Goal: Task Accomplishment & Management: Manage account settings

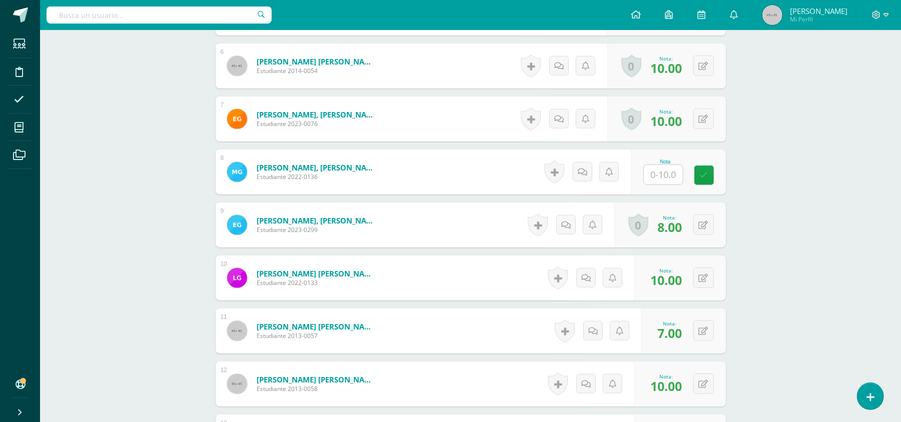
scroll to position [555, 0]
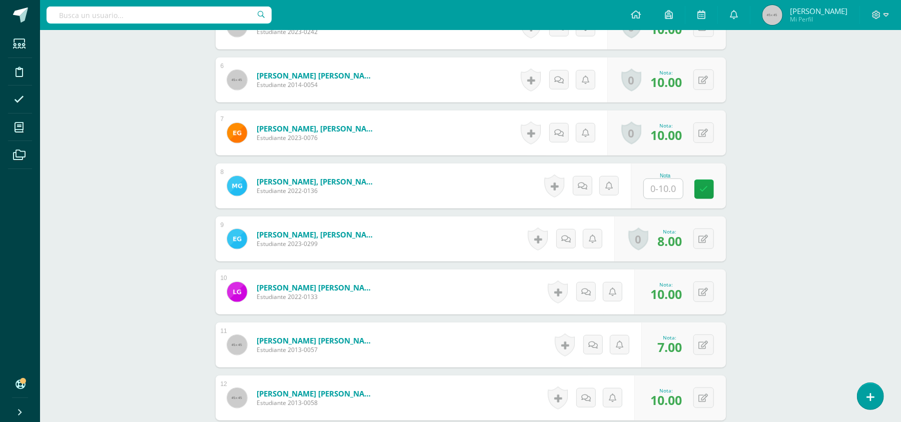
click at [663, 192] on input "text" at bounding box center [663, 189] width 39 height 20
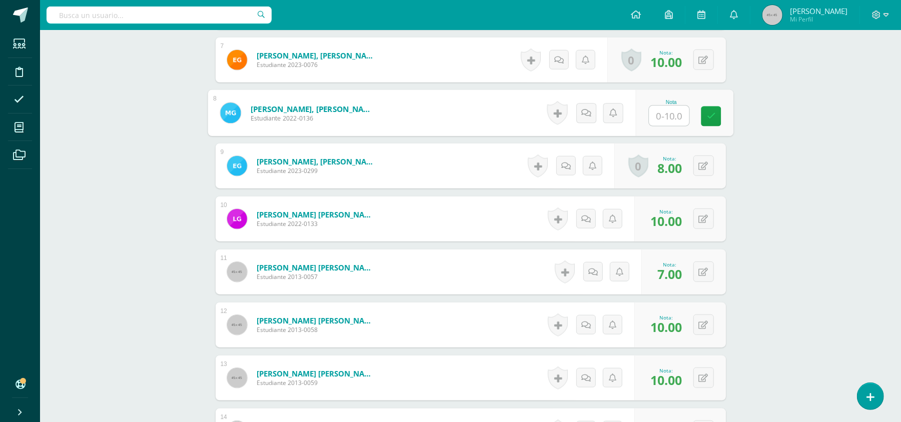
scroll to position [625, 0]
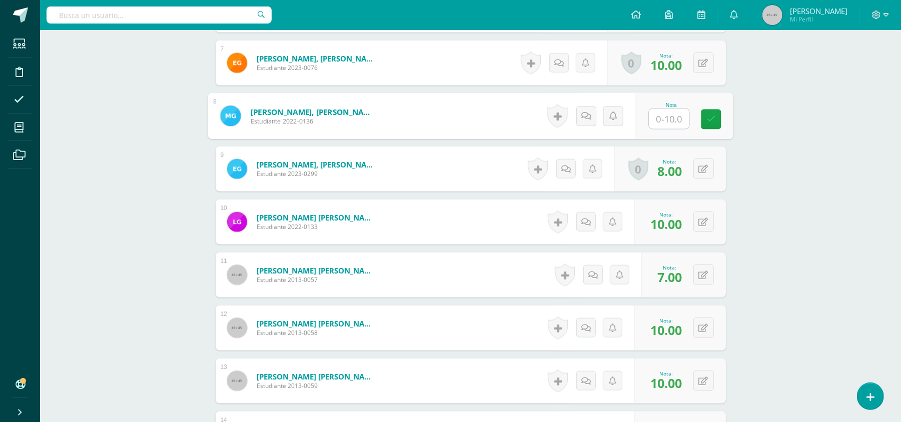
type input "5"
click at [714, 113] on link at bounding box center [711, 120] width 20 height 20
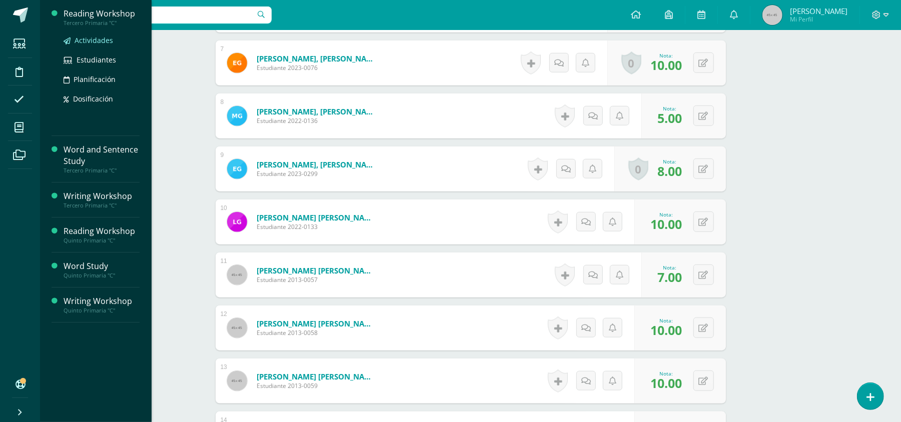
click at [97, 43] on span "Actividades" at bounding box center [94, 41] width 39 height 10
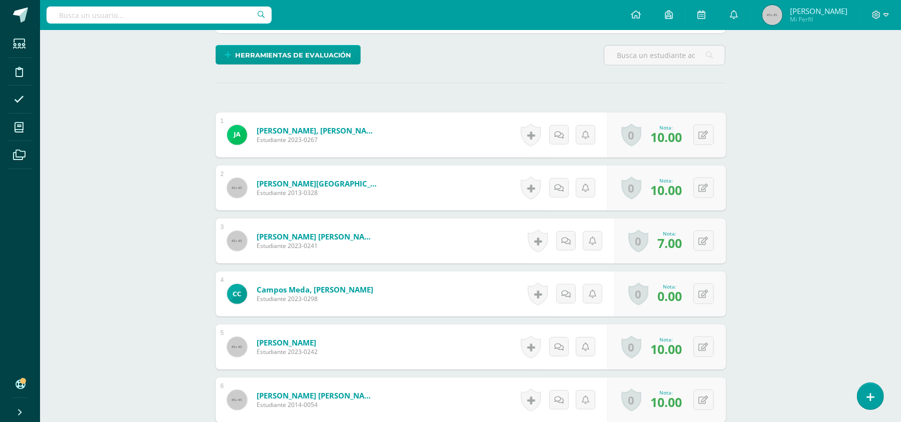
scroll to position [244, 0]
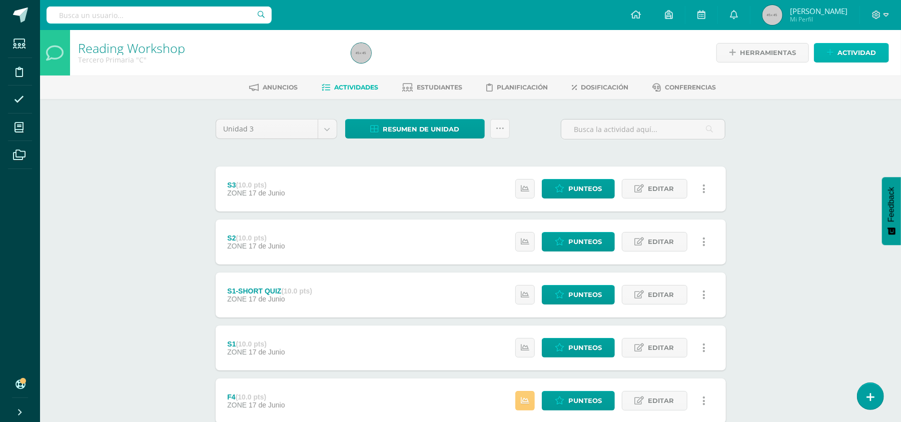
click at [855, 50] on span "Actividad" at bounding box center [856, 53] width 39 height 19
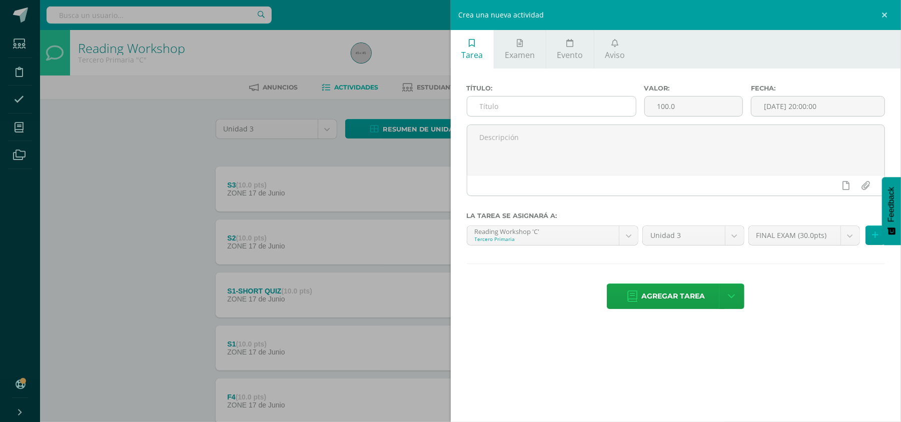
click at [554, 105] on input "text" at bounding box center [551, 107] width 169 height 20
click at [507, 45] on link "Examen" at bounding box center [520, 49] width 52 height 39
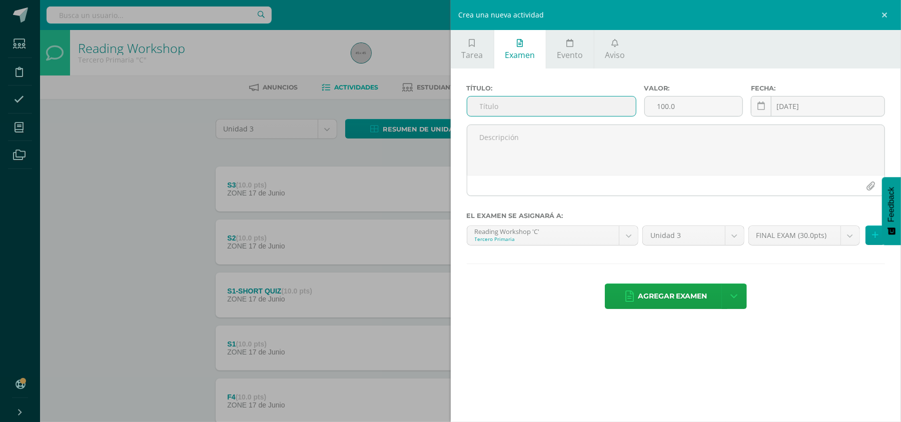
click at [516, 109] on input "text" at bounding box center [551, 107] width 169 height 20
type input "FINAL EXAM"
click at [685, 115] on input "100.0" at bounding box center [694, 107] width 98 height 20
type input "1"
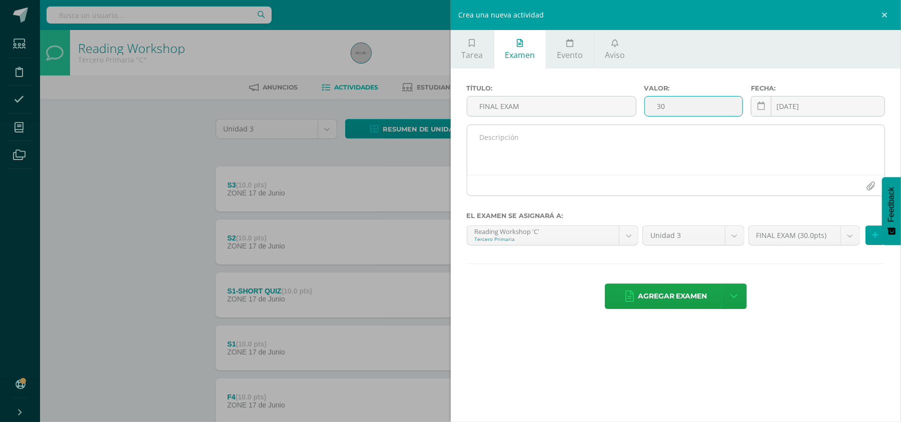
type input "30"
click at [616, 139] on textarea at bounding box center [676, 150] width 418 height 50
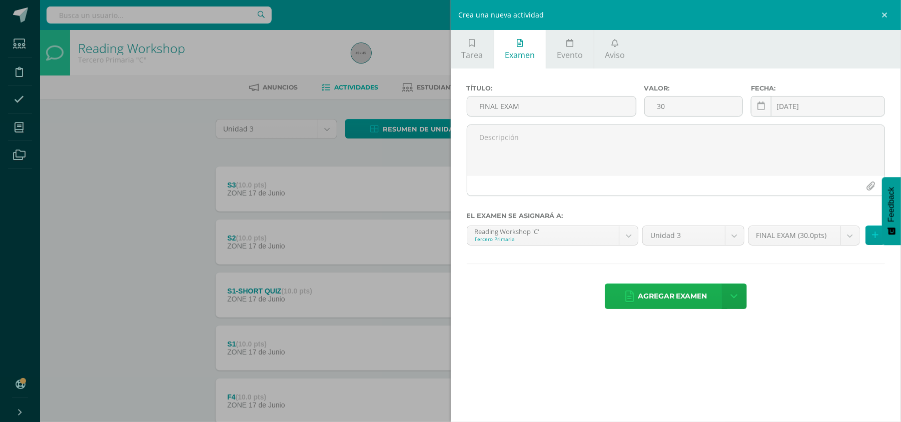
click at [683, 293] on span "Agregar examen" at bounding box center [673, 296] width 70 height 25
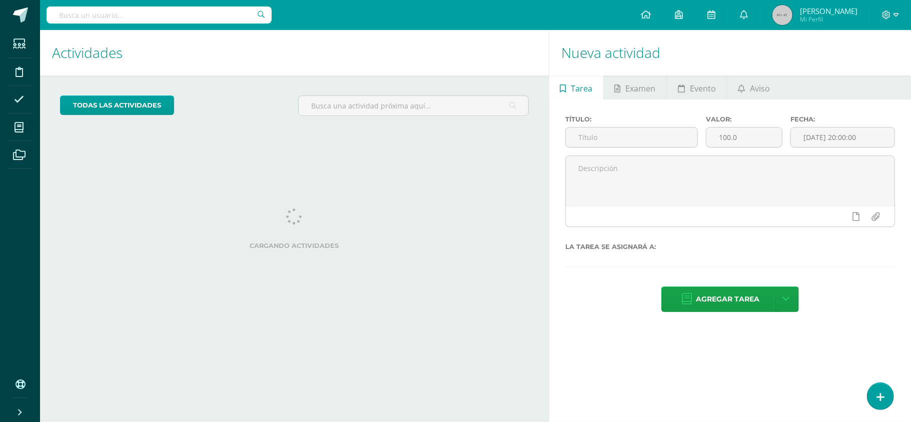
click at [373, 64] on h1 "Actividades" at bounding box center [294, 53] width 485 height 46
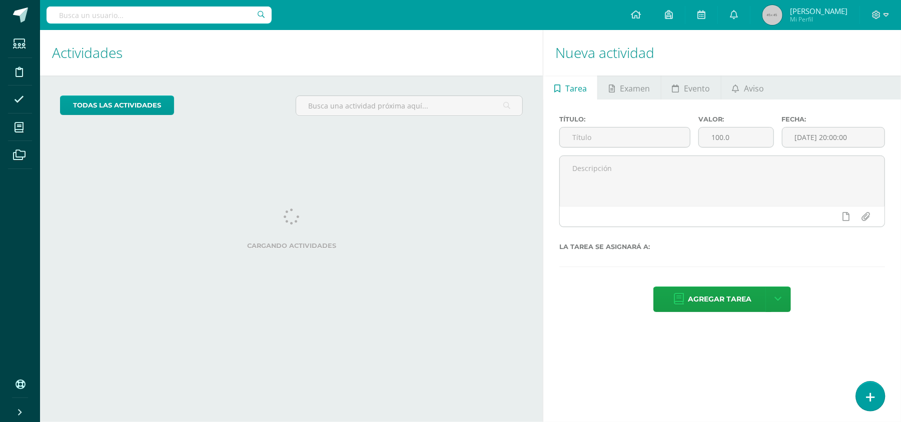
click at [870, 402] on icon at bounding box center [870, 398] width 9 height 12
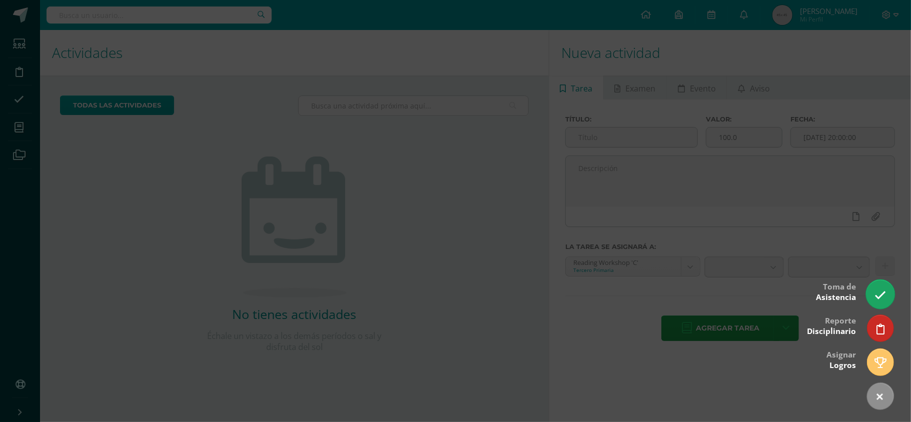
click at [869, 286] on link at bounding box center [880, 294] width 29 height 29
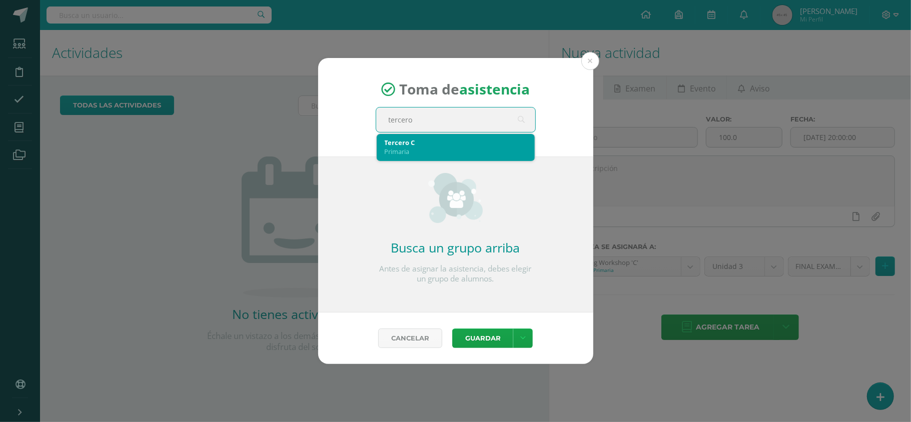
type input "tercer"
click at [454, 147] on div "Primaria" at bounding box center [456, 151] width 142 height 9
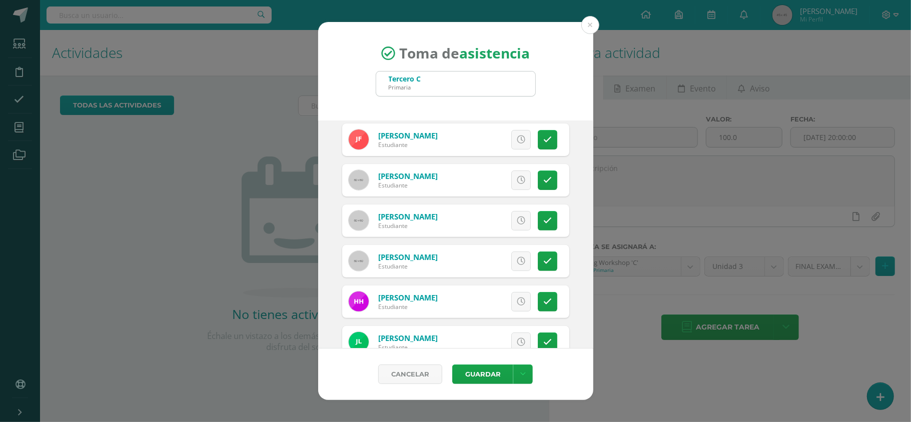
scroll to position [205, 0]
click at [538, 174] on link at bounding box center [548, 180] width 20 height 20
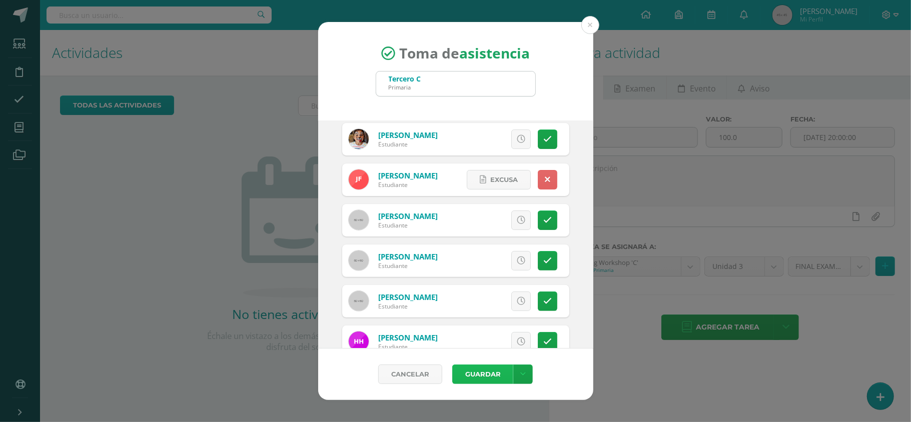
click at [469, 371] on button "Guardar" at bounding box center [482, 375] width 61 height 20
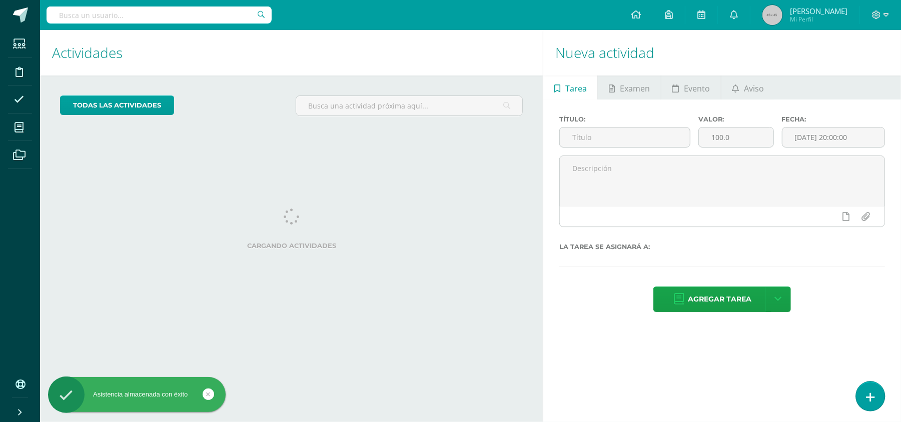
click at [882, 398] on link at bounding box center [870, 396] width 29 height 29
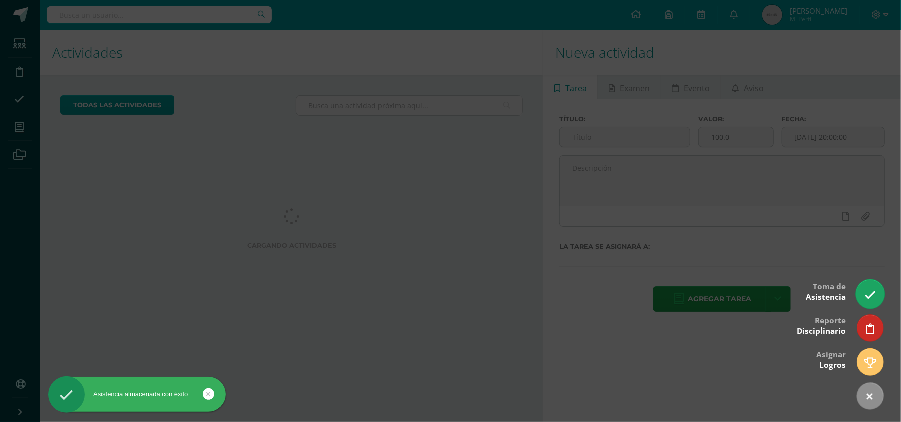
click at [875, 290] on icon at bounding box center [871, 296] width 12 height 12
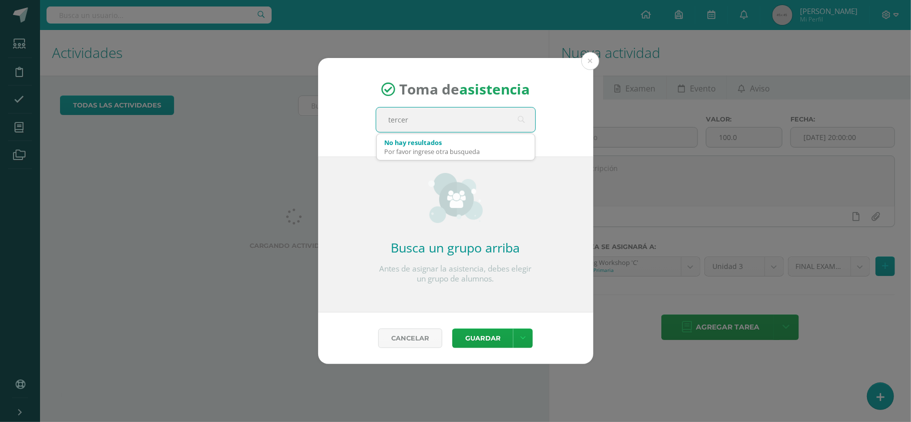
type input "tercero"
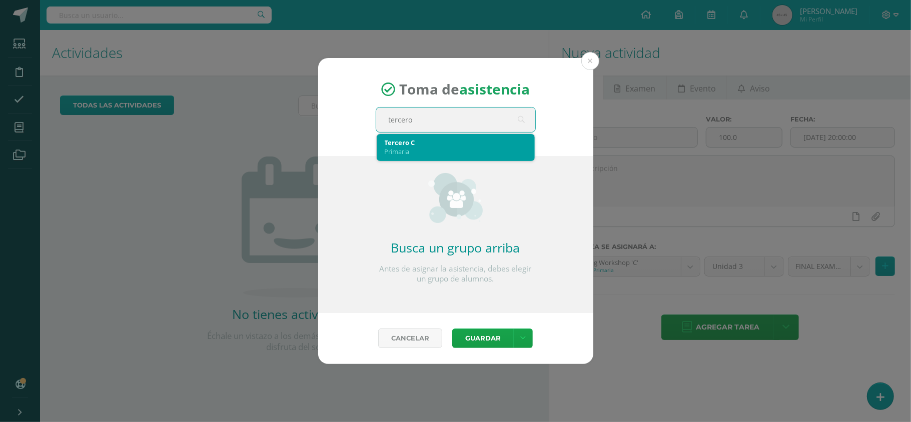
click at [438, 139] on div "Tercero C" at bounding box center [456, 142] width 142 height 9
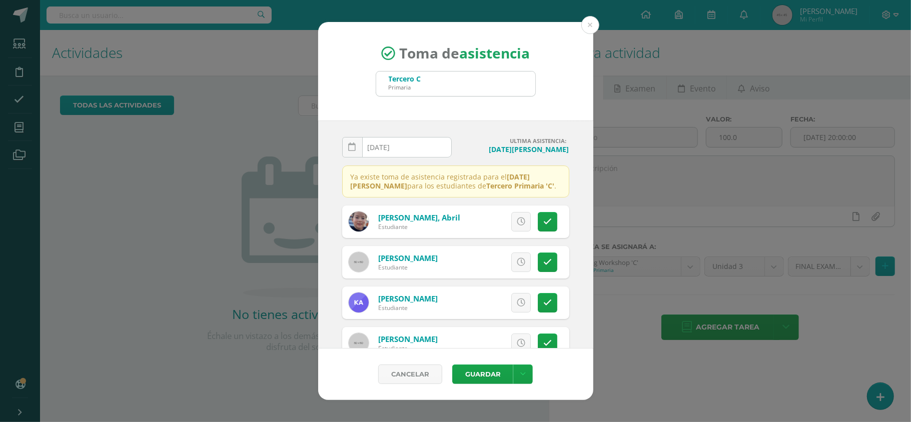
click at [584, 16] on div "Toma de asistencia Tercero C Primaria tercero 2025-08-13 August, 2025 Mo Tu We …" at bounding box center [455, 211] width 911 height 422
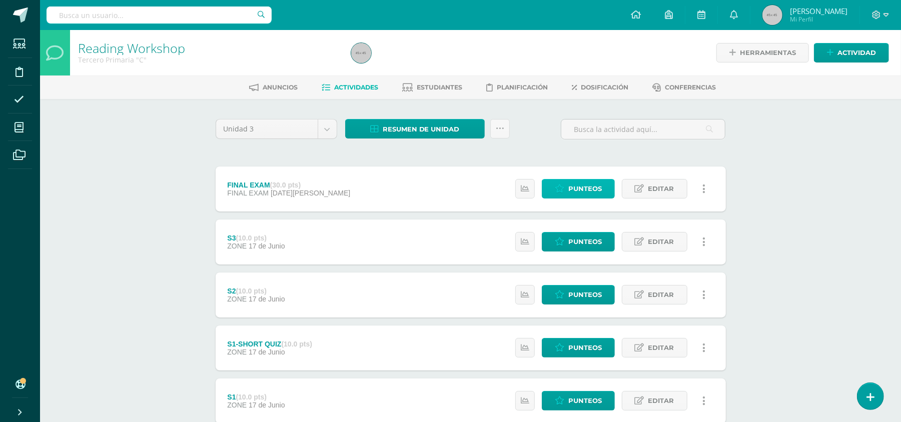
click at [593, 187] on span "Punteos" at bounding box center [585, 189] width 34 height 19
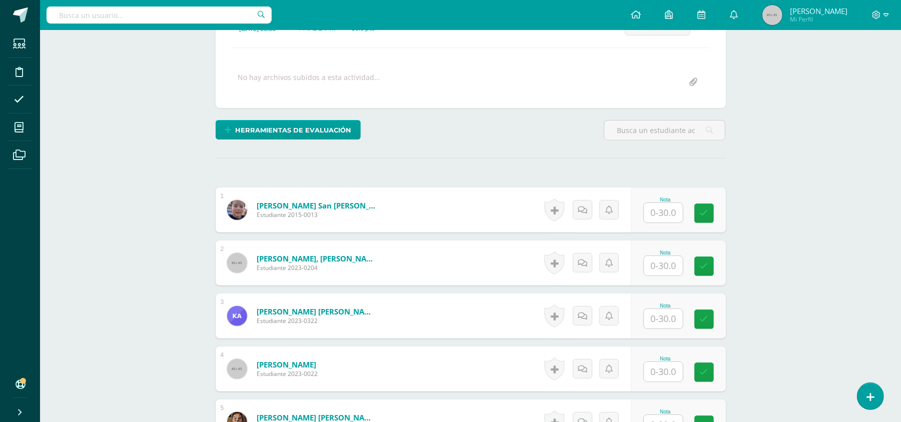
scroll to position [170, 0]
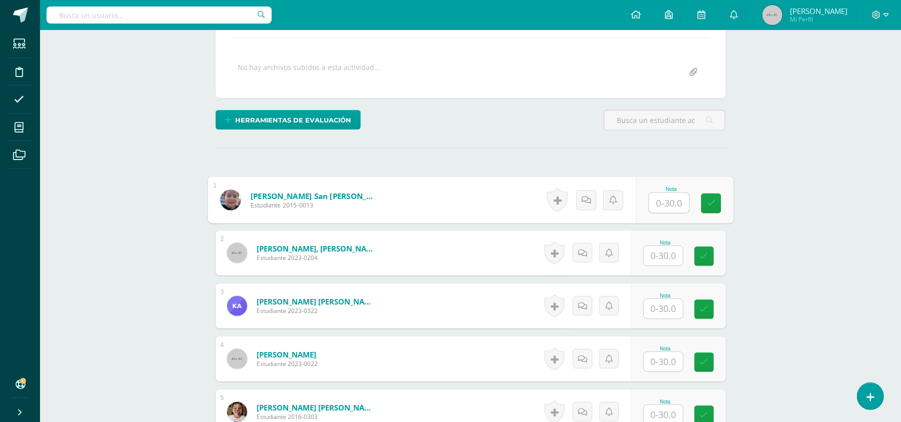
click at [665, 205] on input "text" at bounding box center [669, 203] width 40 height 20
type input "30"
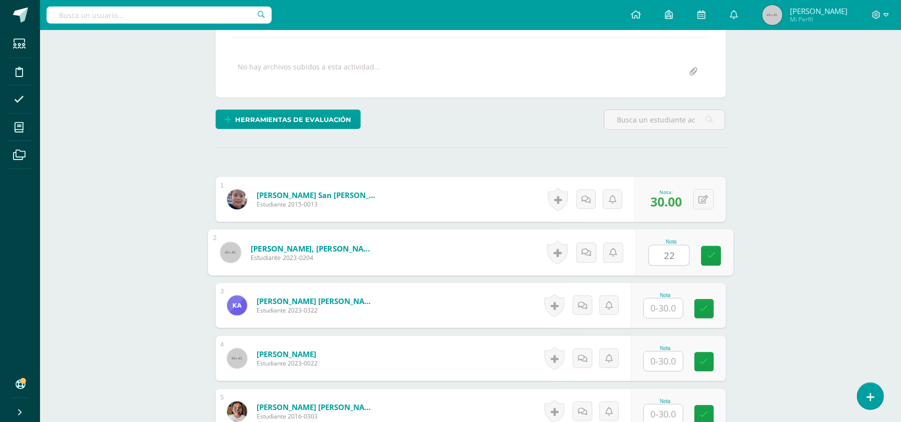
type input "22"
type input "30"
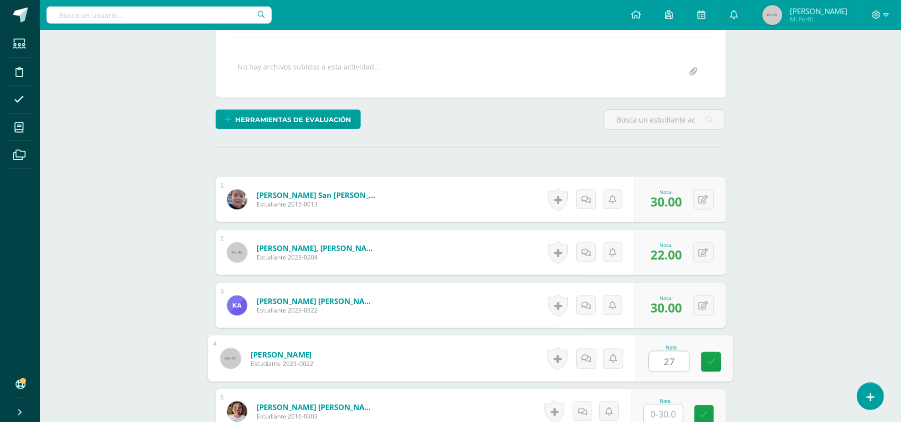
type input "27"
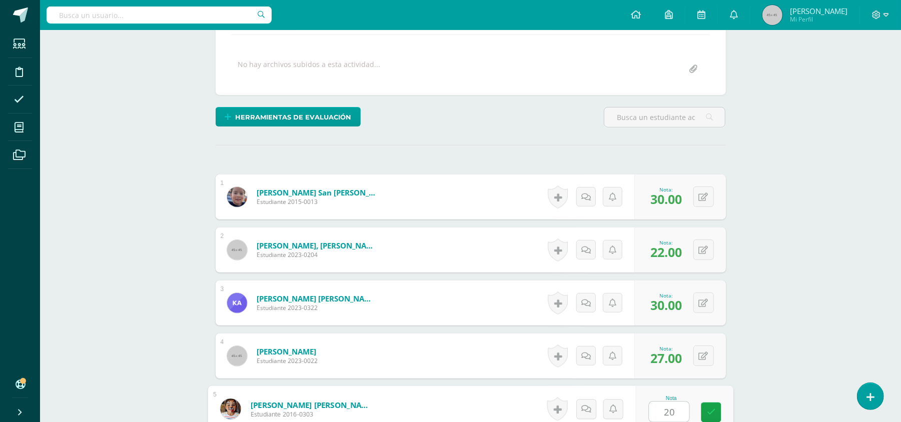
type input "20"
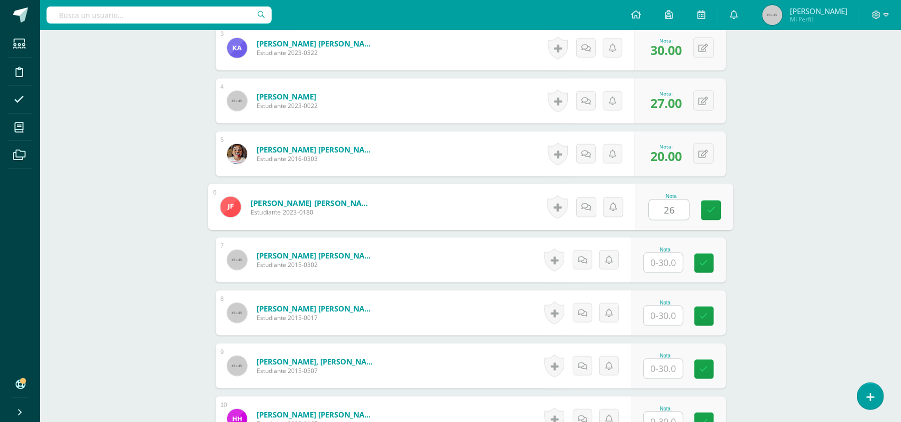
type input "26"
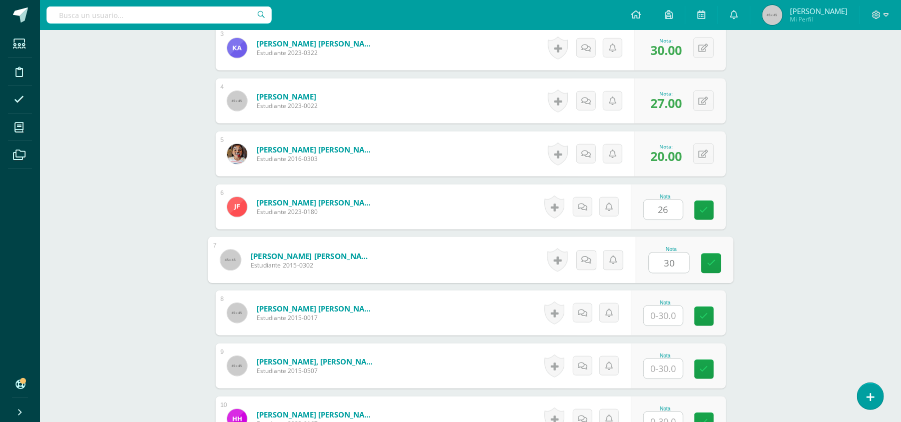
type input "30"
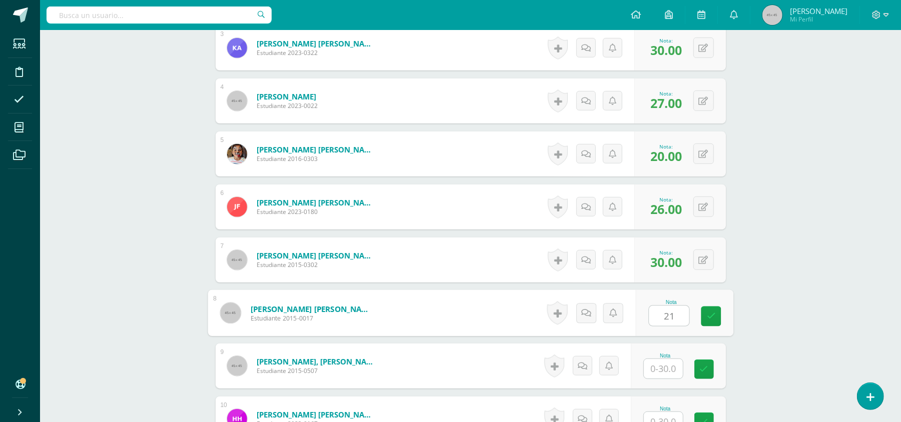
type input "21"
type input "28"
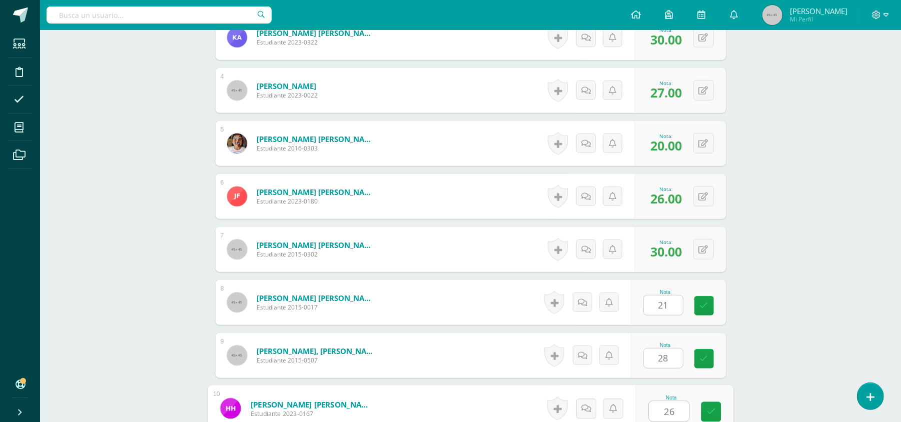
type input "26"
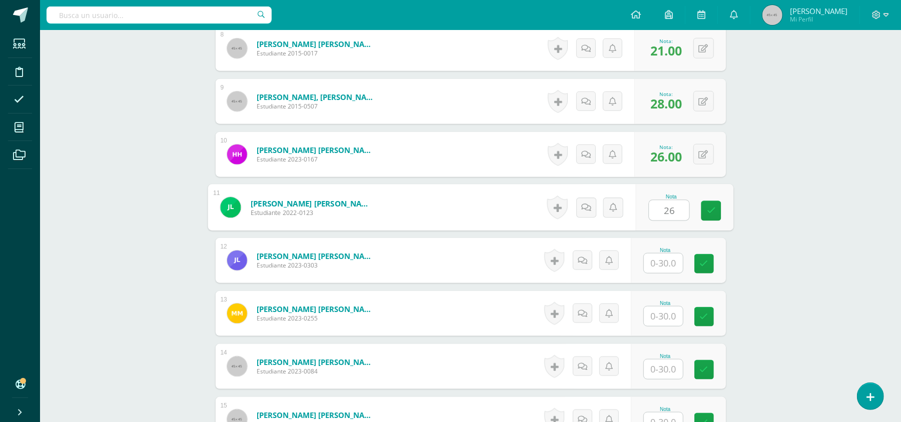
type input "26"
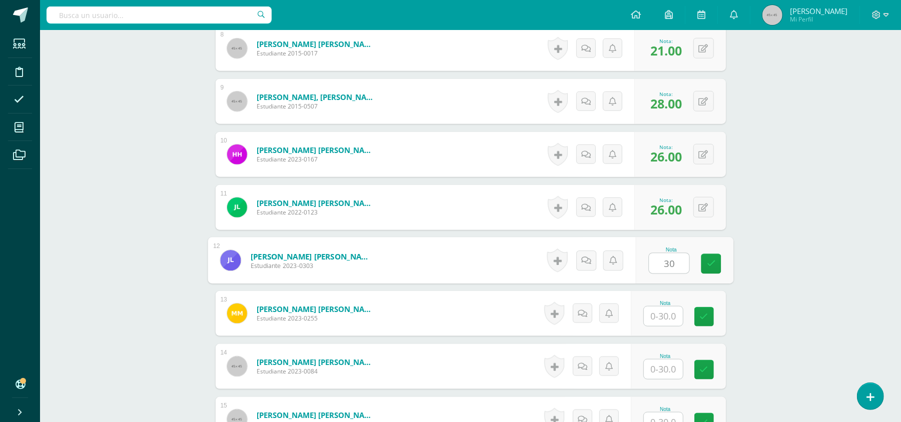
type input "30"
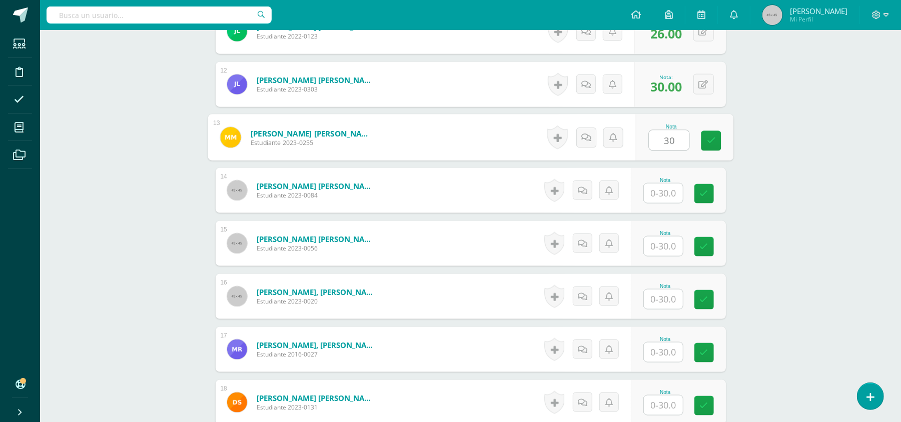
scroll to position [874, 0]
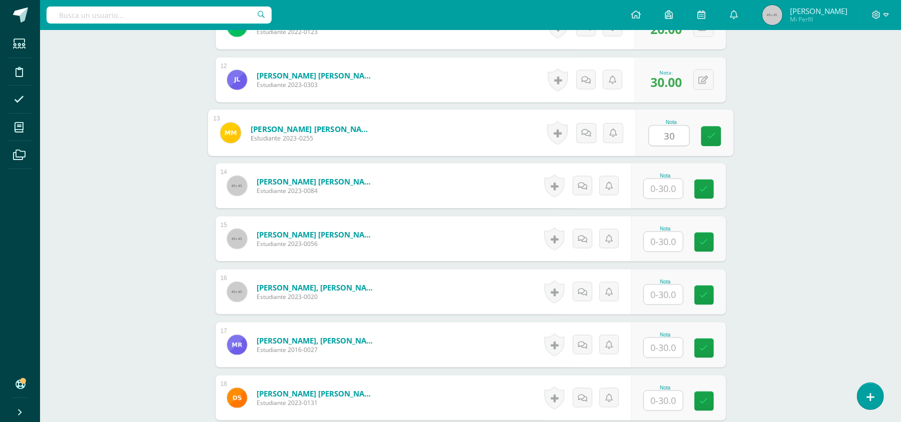
type input "30"
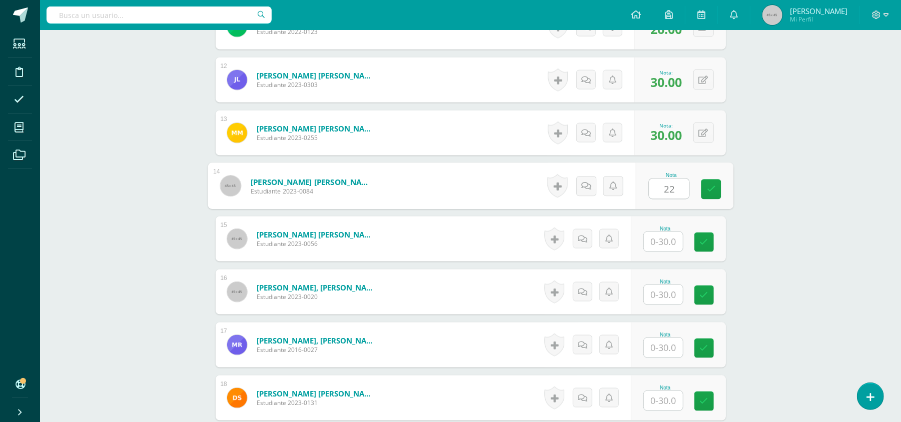
type input "22"
type input "26"
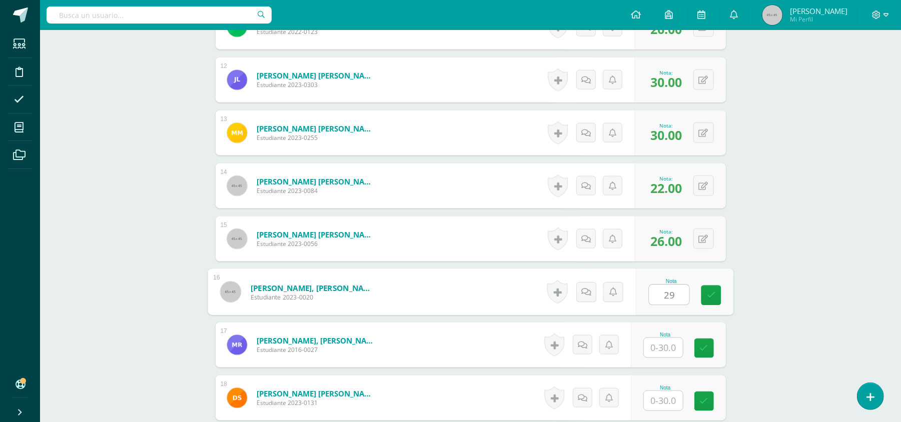
type input "29"
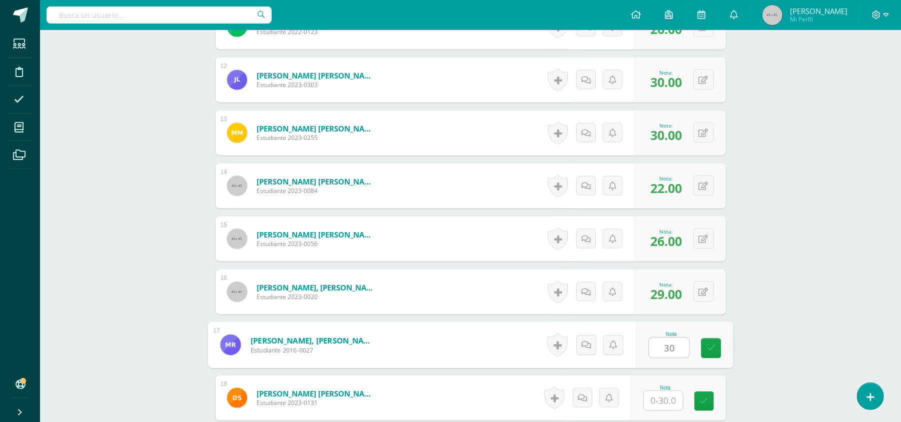
type input "30"
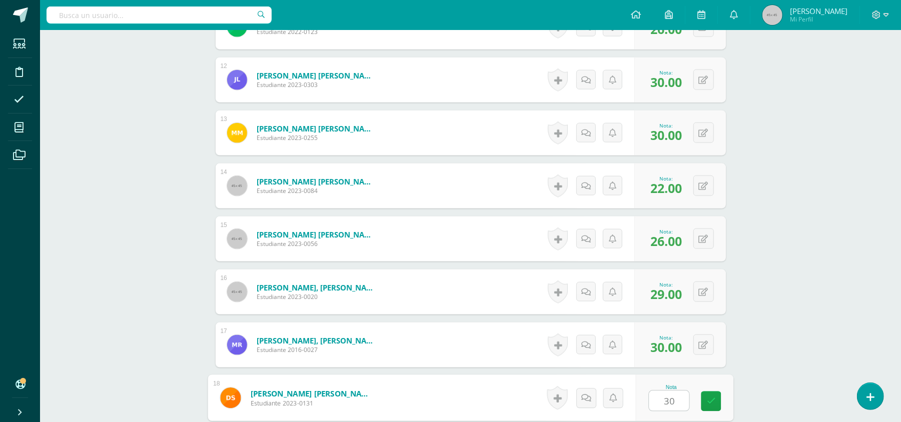
type input "30"
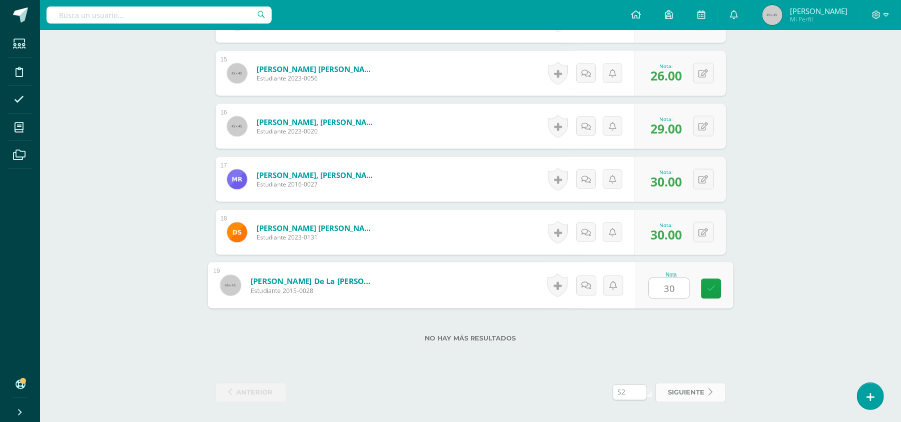
type input "30"
click at [712, 391] on icon at bounding box center [711, 393] width 4 height 9
click at [708, 287] on link at bounding box center [704, 289] width 20 height 20
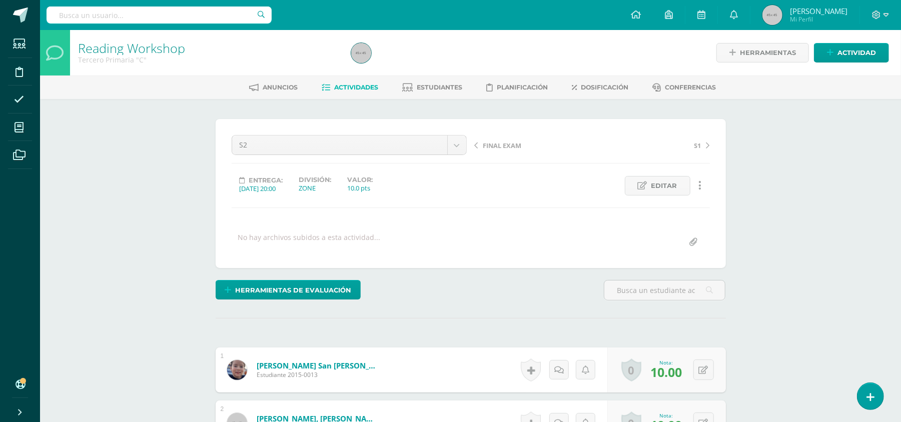
scroll to position [1, 0]
click at [363, 85] on span "Actividades" at bounding box center [356, 87] width 44 height 8
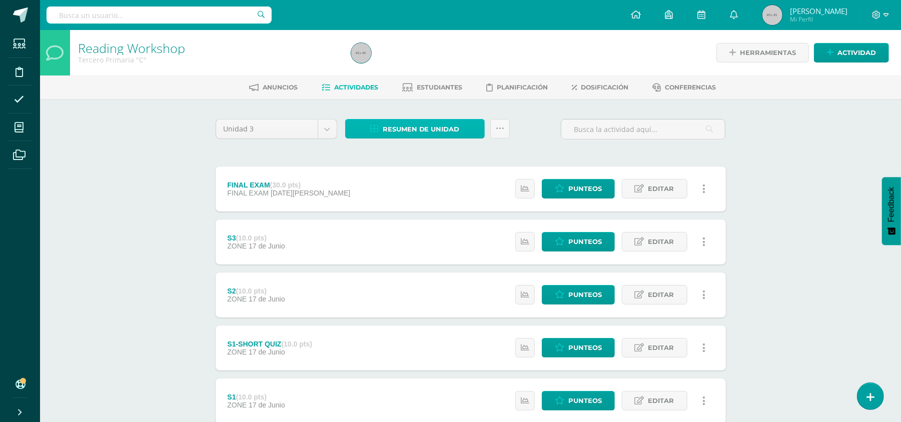
click at [447, 125] on span "Resumen de unidad" at bounding box center [421, 129] width 77 height 19
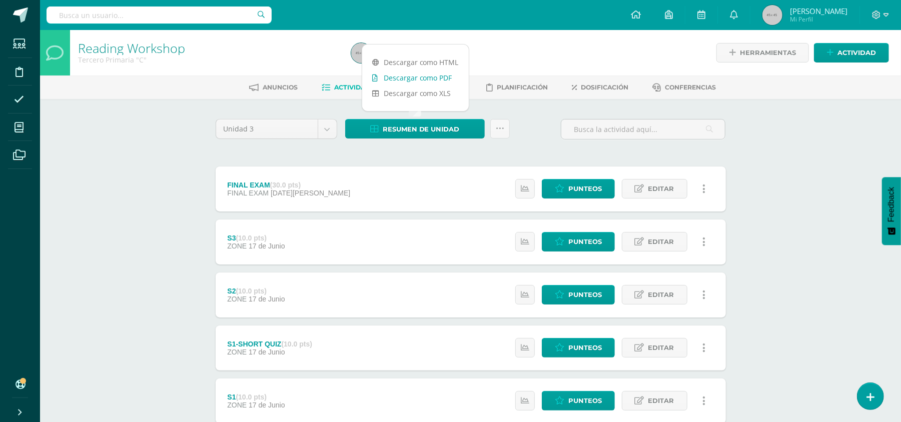
click at [427, 81] on link "Descargar como PDF" at bounding box center [415, 78] width 107 height 16
click at [188, 286] on div "Reading Workshop Tercero Primaria "C" Herramientas Detalle de asistencias Activ…" at bounding box center [470, 339] width 861 height 619
click at [684, 376] on div "FINAL EXAM (30.0 pts) FINAL EXAM 14 de Agosto Estatus de Actividad: 0 Estudiant…" at bounding box center [471, 375] width 510 height 416
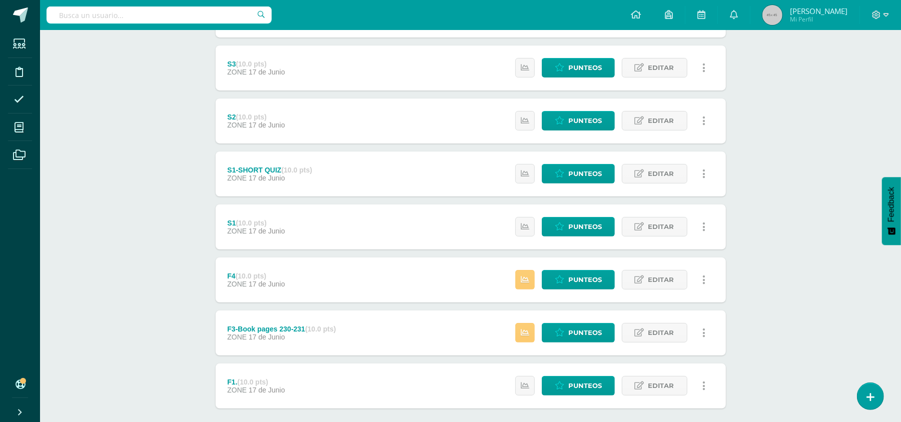
scroll to position [175, 0]
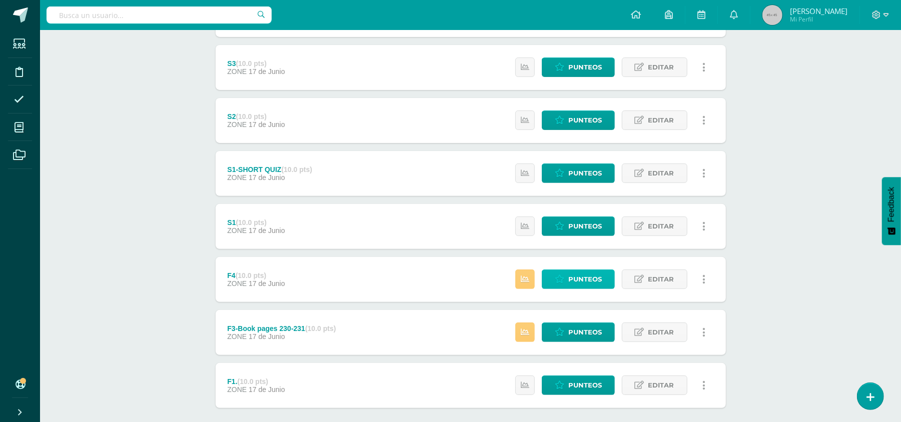
click at [586, 277] on span "Punteos" at bounding box center [585, 279] width 34 height 19
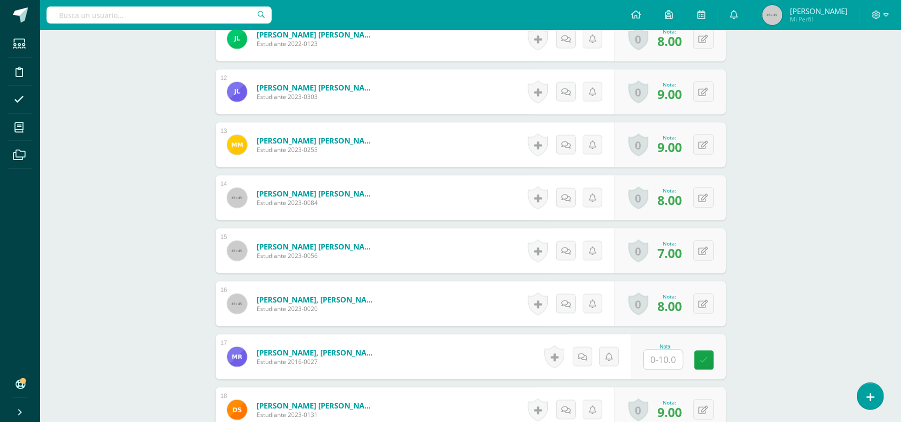
scroll to position [862, 0]
click at [661, 365] on input "text" at bounding box center [663, 359] width 39 height 20
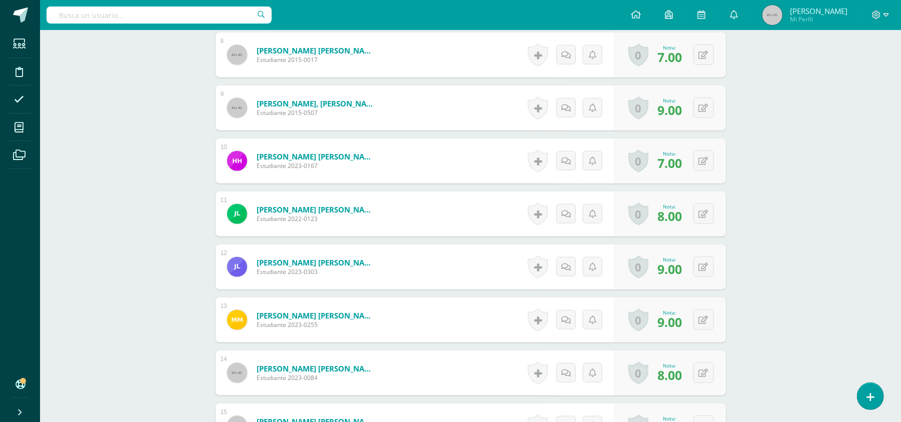
scroll to position [683, 0]
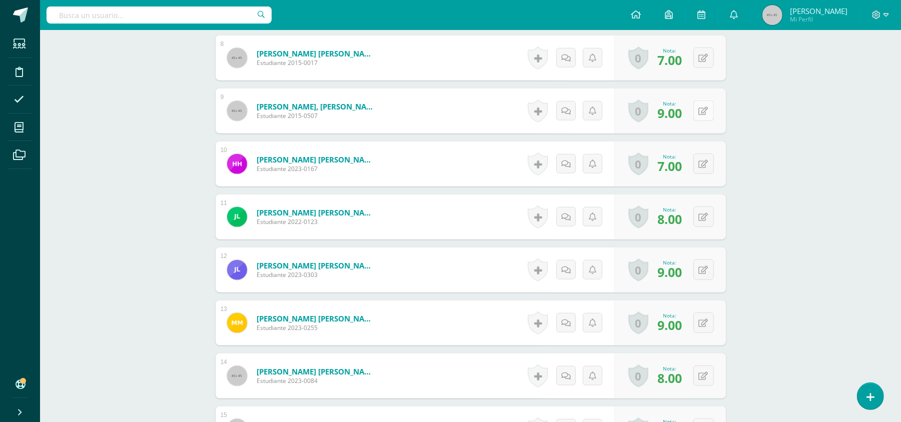
type input "10"
click at [705, 115] on icon at bounding box center [710, 111] width 10 height 9
type input "10"
click at [686, 115] on icon at bounding box center [683, 114] width 9 height 9
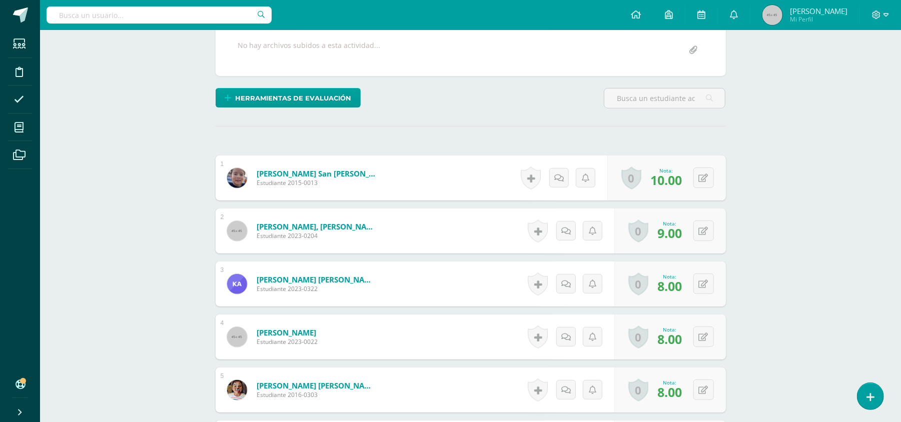
scroll to position [1039, 0]
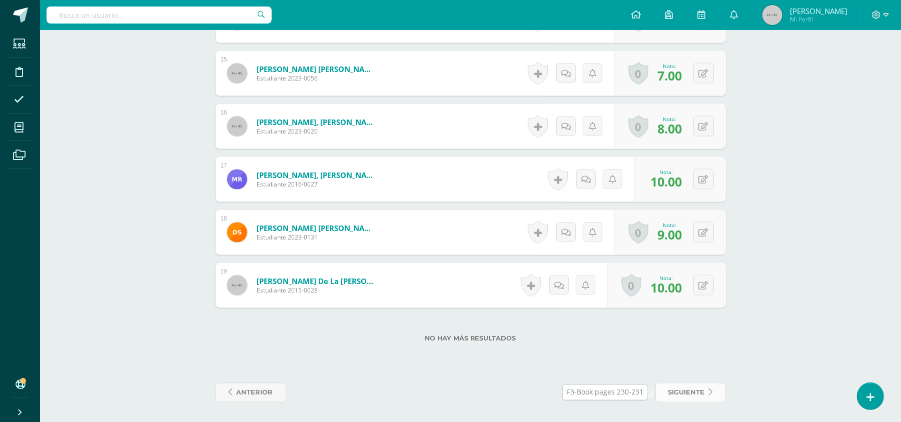
click at [688, 393] on span "siguiente" at bounding box center [686, 393] width 37 height 19
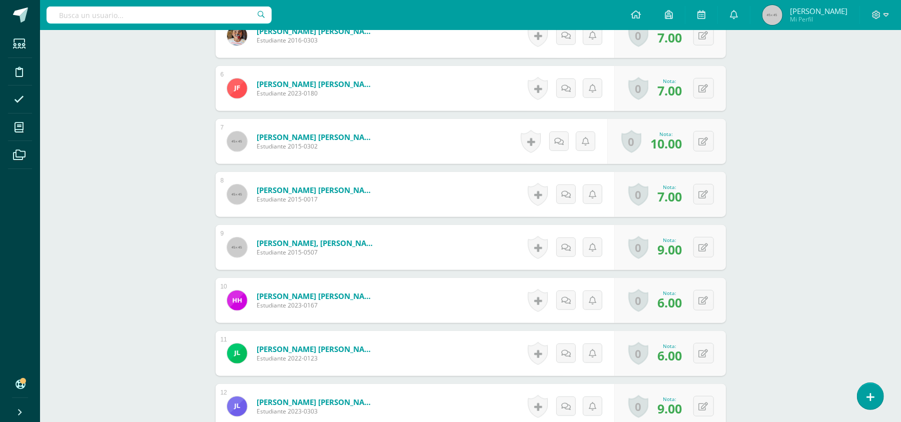
scroll to position [547, 0]
click at [704, 244] on icon at bounding box center [704, 247] width 10 height 9
click at [683, 251] on icon at bounding box center [683, 250] width 9 height 9
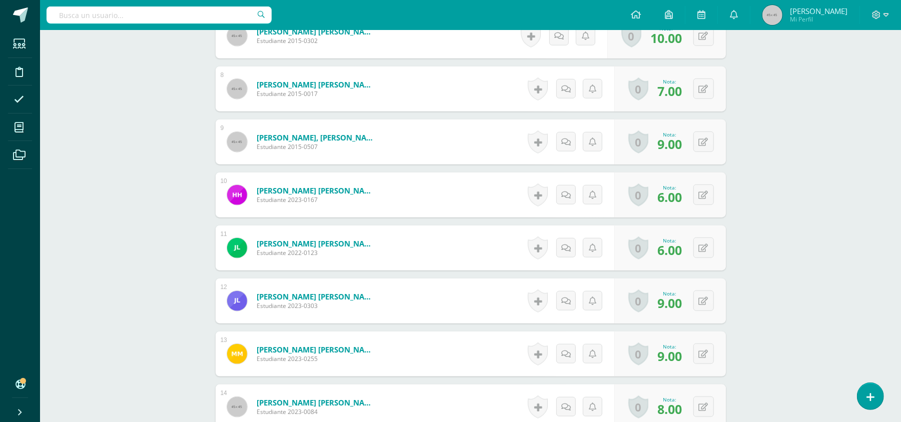
scroll to position [1039, 0]
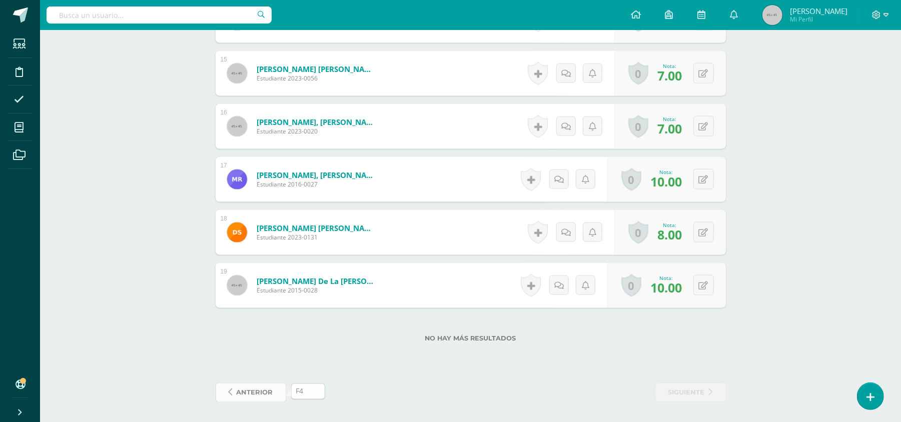
click at [256, 393] on span "anterior" at bounding box center [255, 393] width 37 height 19
click at [256, 393] on span at bounding box center [250, 393] width 49 height 13
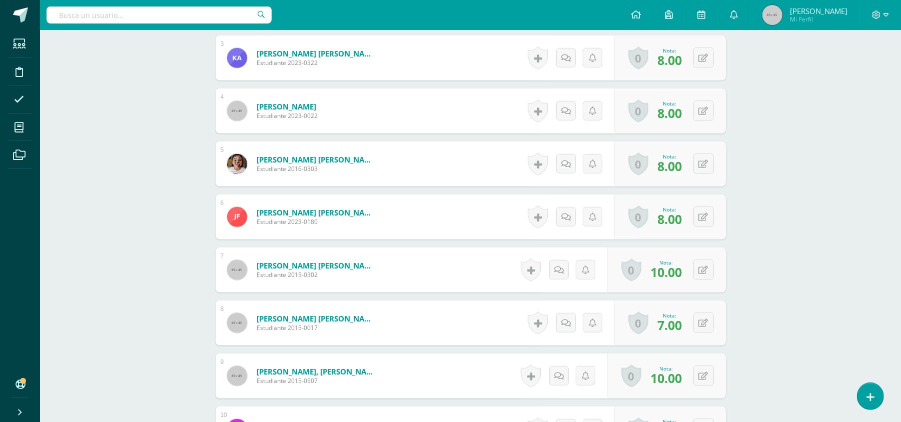
scroll to position [423, 0]
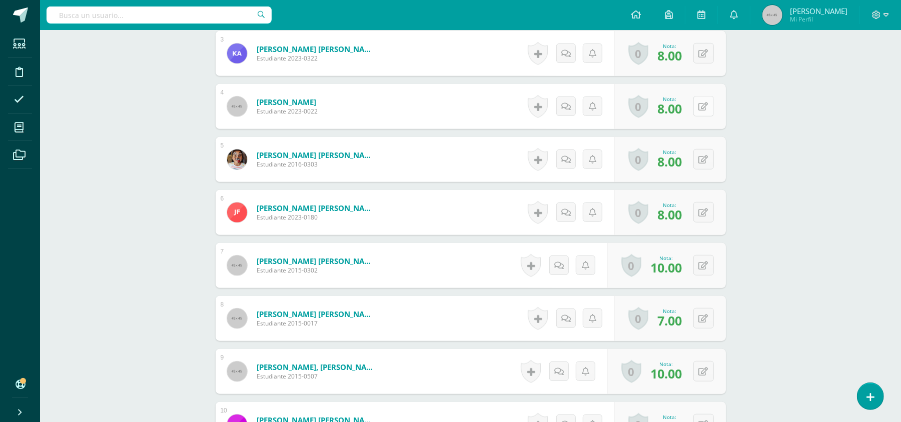
click at [699, 107] on icon at bounding box center [704, 107] width 10 height 9
type input "10"
click at [673, 105] on div "Nota 10" at bounding box center [670, 107] width 125 height 47
click at [673, 106] on icon at bounding box center [677, 110] width 9 height 9
click at [673, 109] on icon at bounding box center [677, 110] width 9 height 9
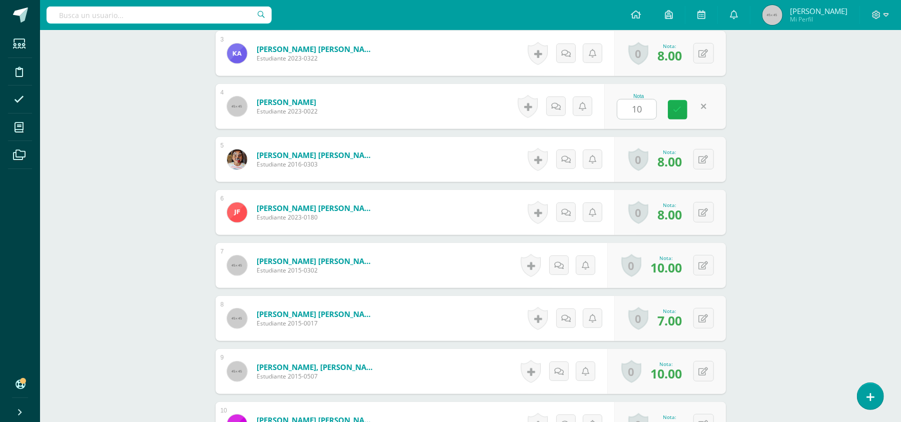
click at [673, 109] on icon at bounding box center [677, 110] width 9 height 9
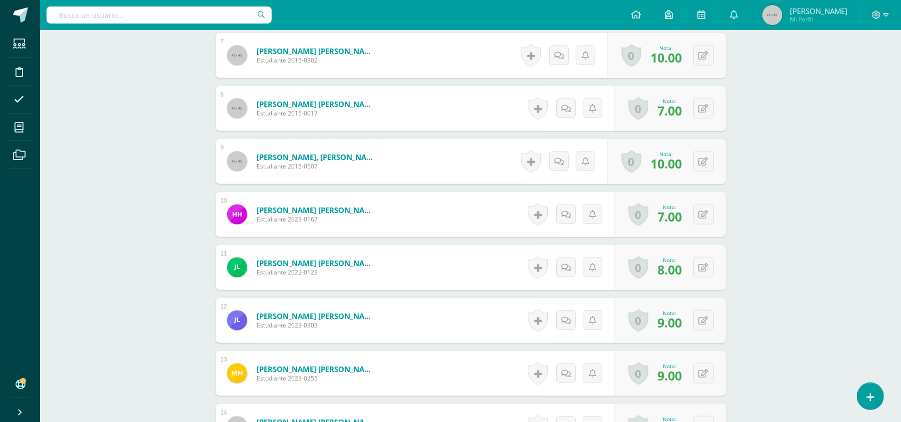
scroll to position [635, 0]
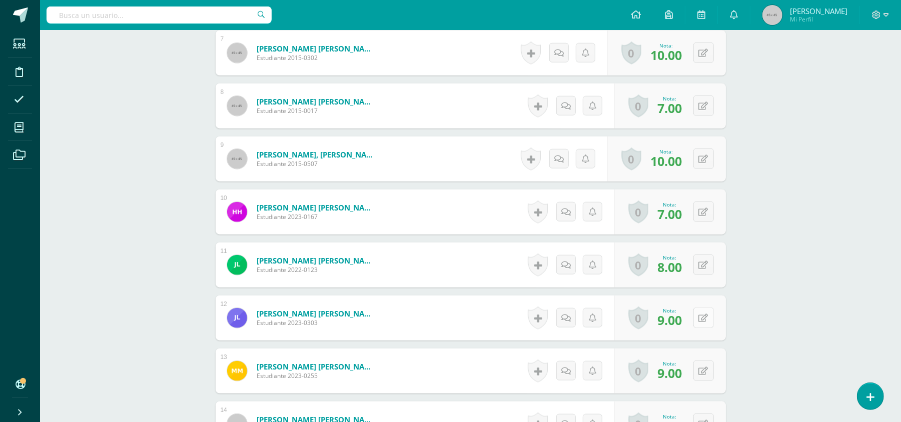
click at [699, 326] on button at bounding box center [703, 318] width 21 height 21
type input "10"
click at [688, 322] on link at bounding box center [684, 322] width 20 height 20
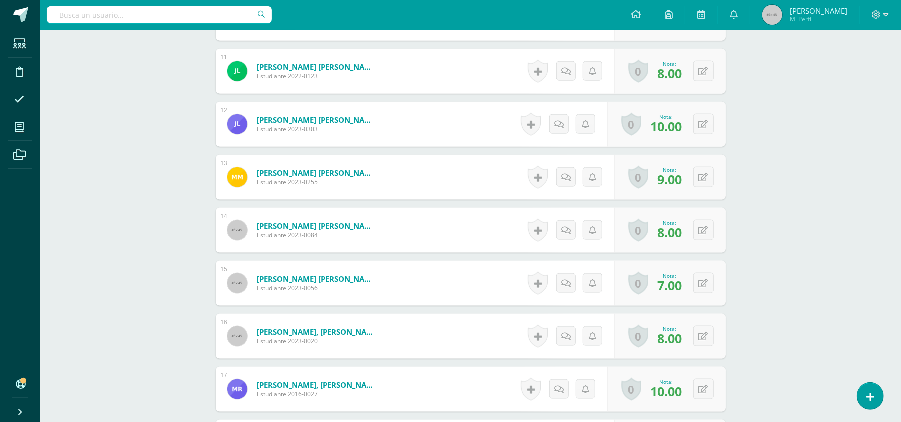
scroll to position [1039, 0]
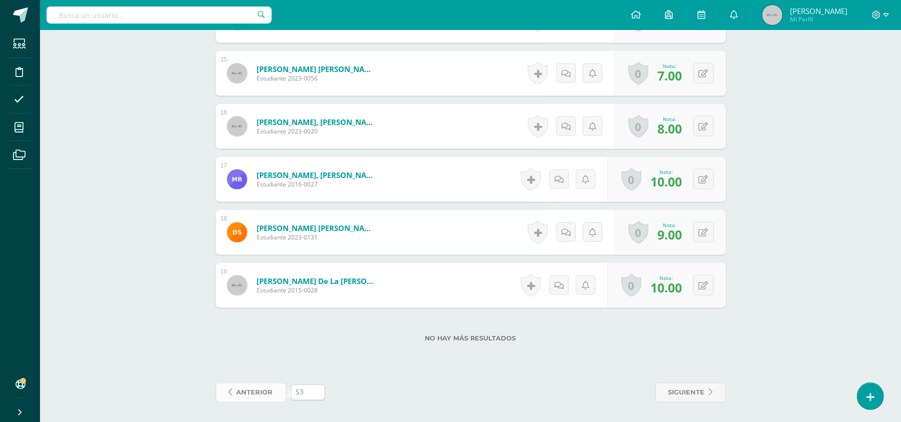
click at [243, 389] on span "anterior" at bounding box center [255, 393] width 37 height 19
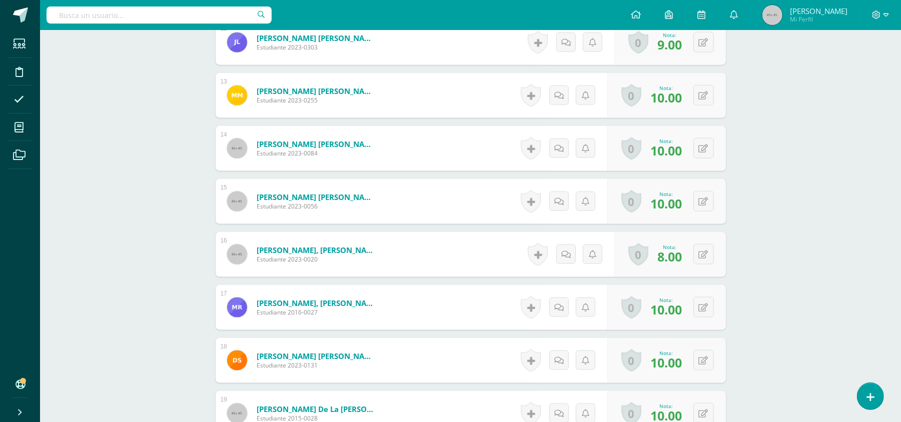
scroll to position [901, 0]
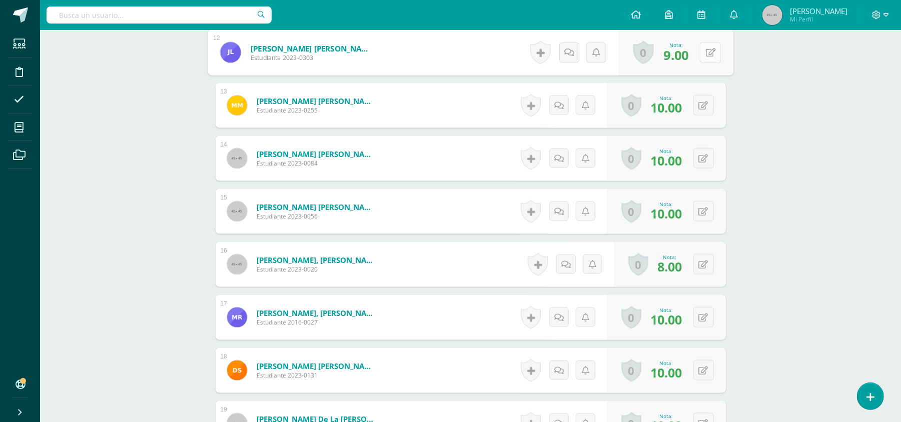
click at [701, 59] on button at bounding box center [710, 52] width 21 height 21
type input "10"
click at [685, 58] on icon at bounding box center [683, 56] width 9 height 9
click at [677, 65] on link at bounding box center [684, 56] width 20 height 20
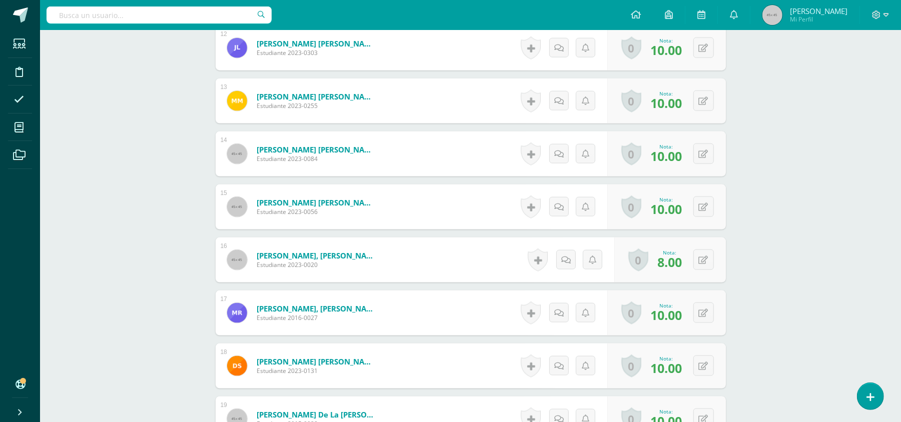
scroll to position [1039, 0]
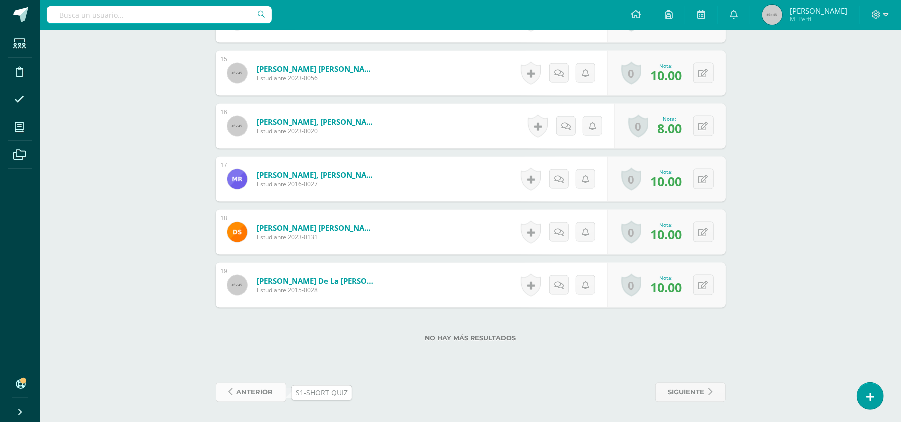
click at [243, 391] on span "anterior" at bounding box center [255, 393] width 37 height 19
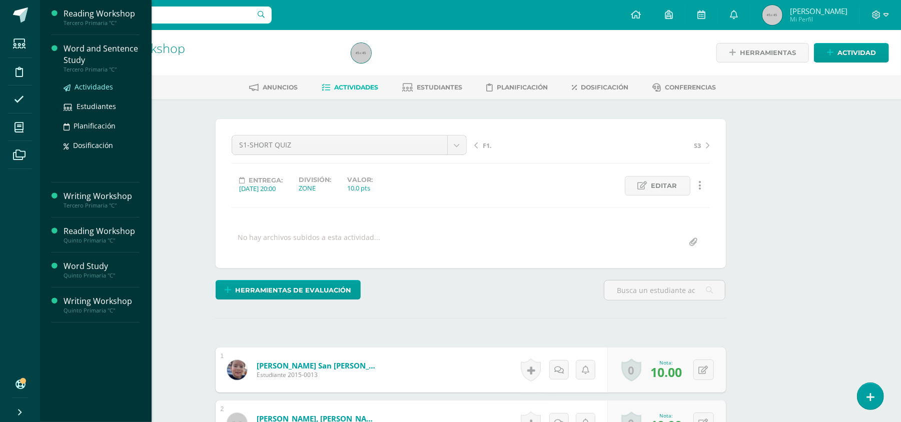
click at [88, 85] on span "Actividades" at bounding box center [94, 87] width 39 height 10
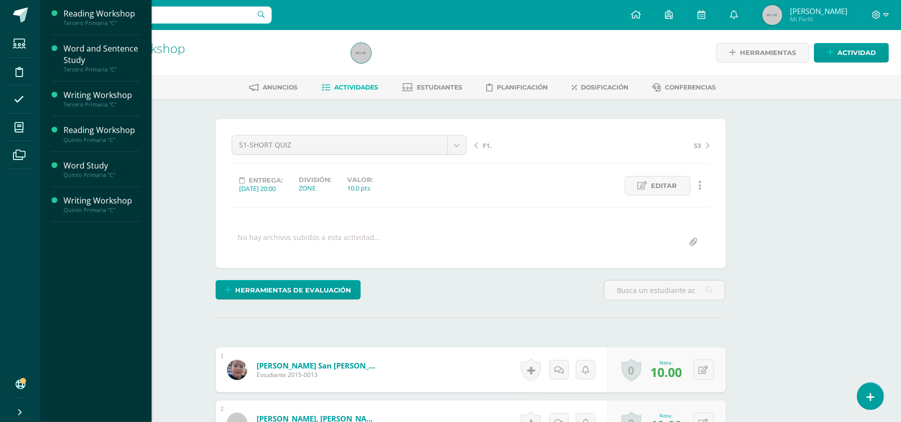
scroll to position [1, 0]
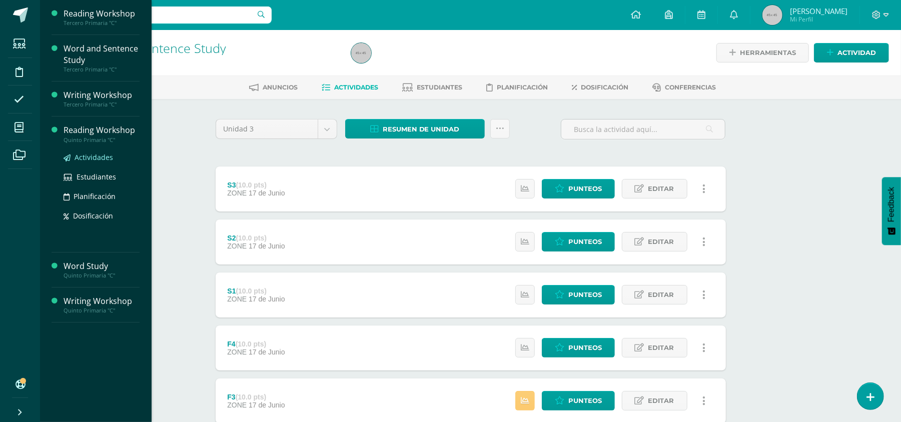
click at [94, 160] on span "Actividades" at bounding box center [94, 158] width 39 height 10
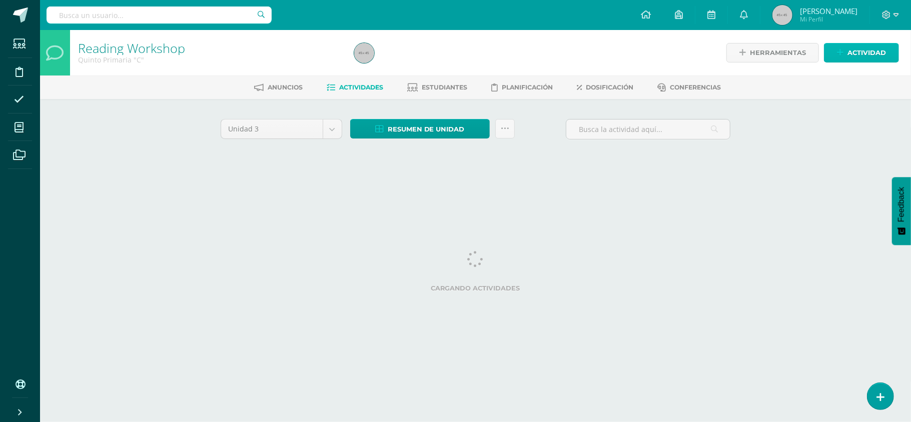
click at [858, 48] on span "Actividad" at bounding box center [866, 53] width 39 height 19
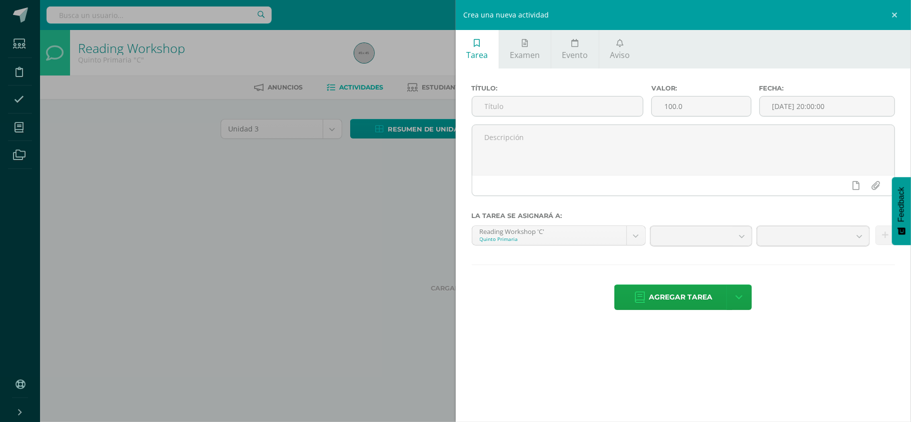
click at [541, 73] on div "Título: Valor: 100.0 Fecha: 2025-08-13 20:00:00 La tarea se asignará a: Reading…" at bounding box center [684, 199] width 456 height 260
click at [529, 53] on span "Examen" at bounding box center [525, 55] width 30 height 11
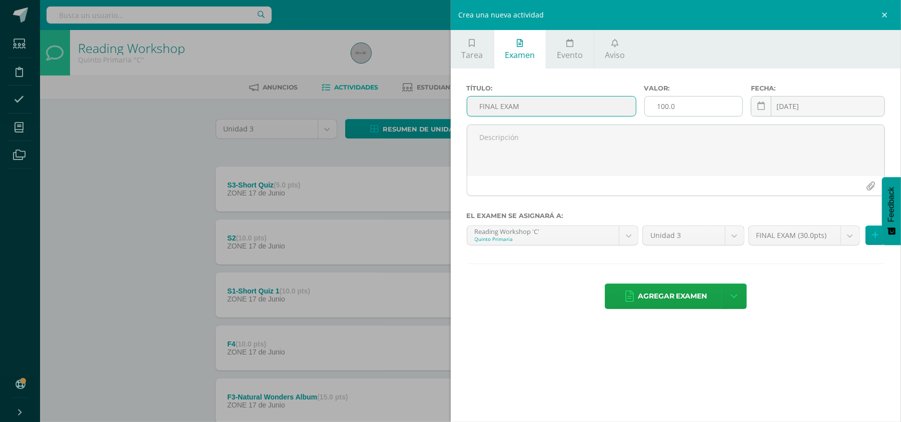
type input "FINAL EXAM"
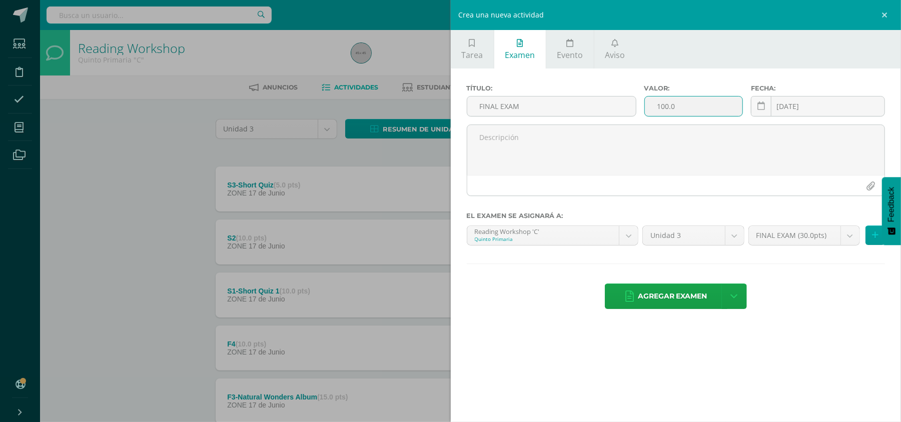
click at [718, 105] on input "100.0" at bounding box center [694, 107] width 98 height 20
type input "1"
type input "30"
click at [871, 242] on button at bounding box center [876, 236] width 20 height 20
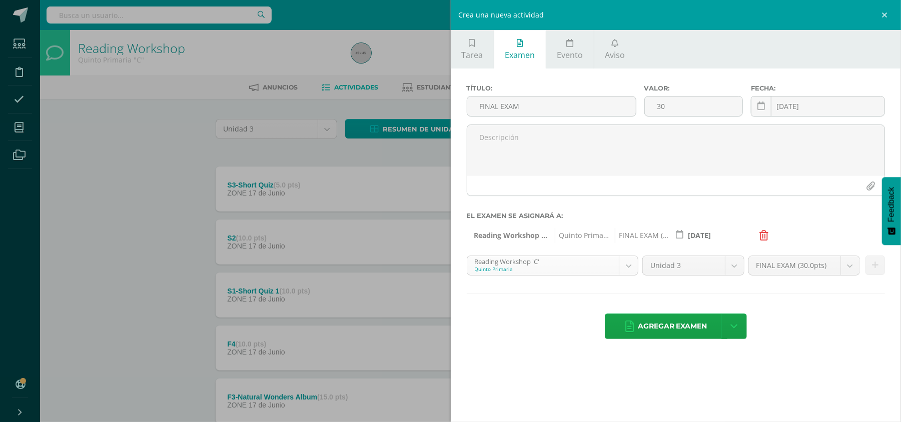
click at [631, 275] on body "Estudiantes Disciplina Asistencia Mis cursos Archivos Soporte Centro de ayuda Ú…" at bounding box center [450, 298] width 901 height 596
click at [876, 267] on icon at bounding box center [875, 265] width 7 height 9
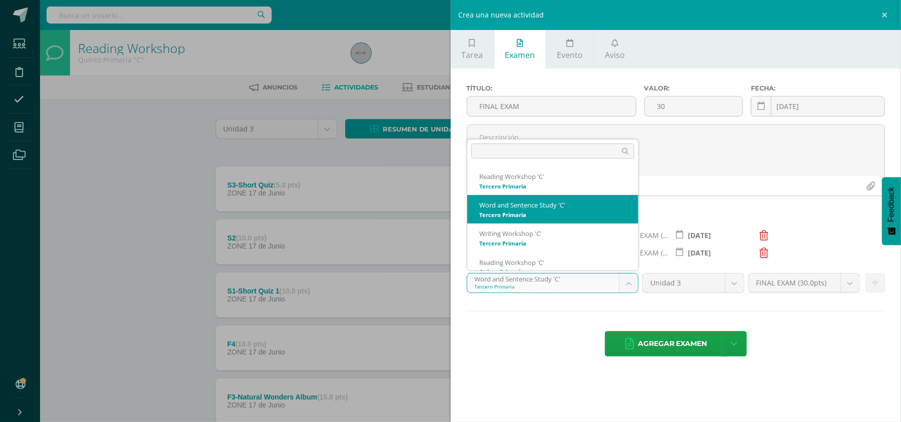
click at [631, 282] on body "Estudiantes Disciplina Asistencia Mis cursos Archivos Soporte Centro de ayuda Ú…" at bounding box center [450, 298] width 901 height 596
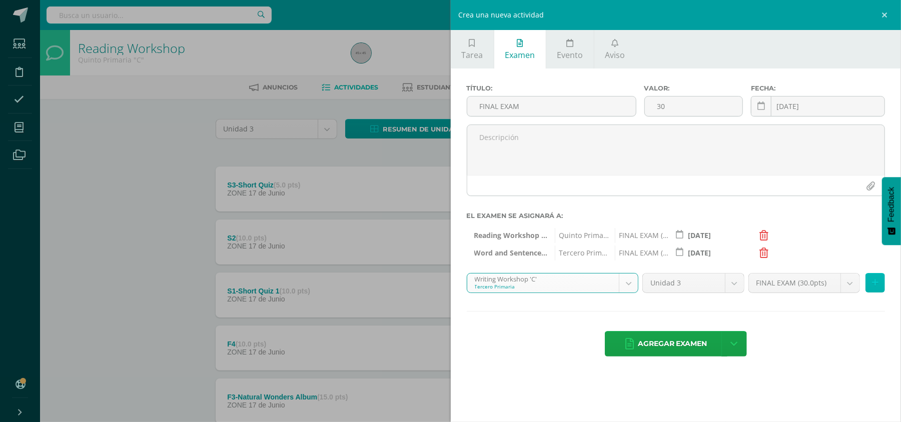
click at [875, 285] on icon at bounding box center [875, 283] width 7 height 9
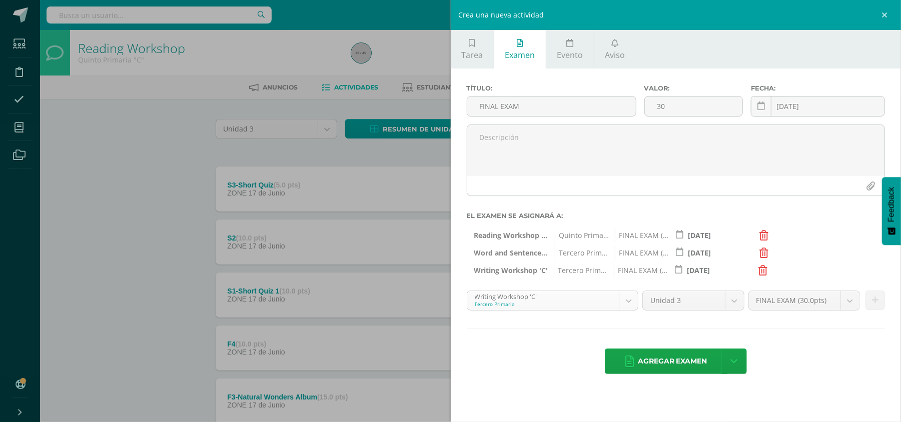
click at [627, 302] on body "Estudiantes Disciplina Asistencia Mis cursos Archivos Soporte Centro de ayuda Ú…" at bounding box center [450, 298] width 901 height 596
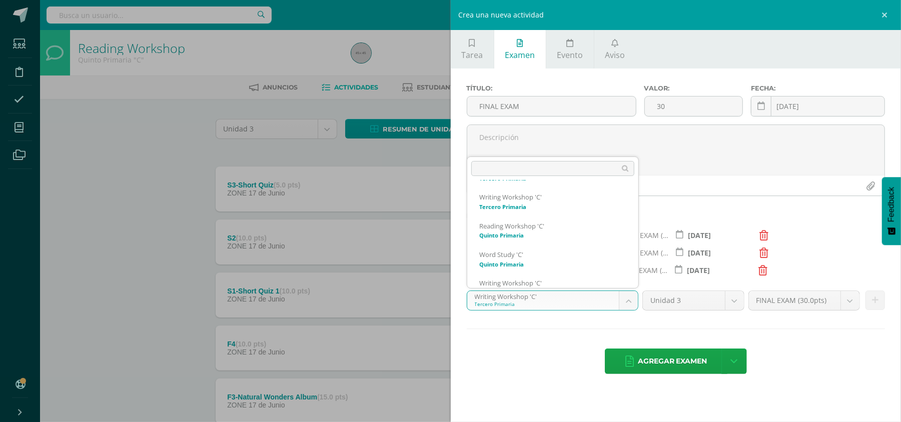
scroll to position [71, 0]
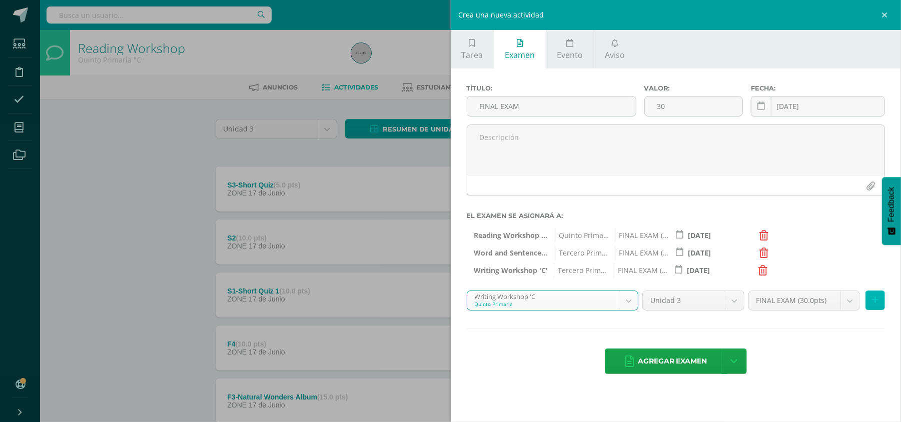
click at [875, 304] on icon at bounding box center [875, 300] width 7 height 9
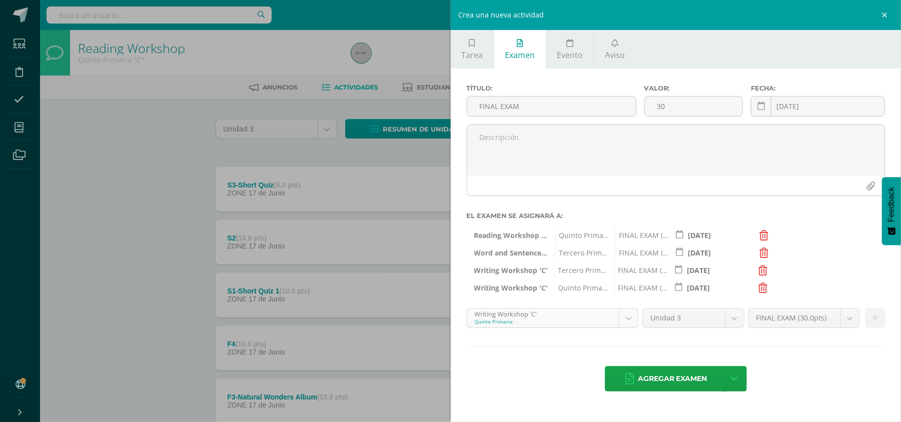
click at [638, 319] on div "Writing Workshop 'C' Quinto Primaria" at bounding box center [553, 318] width 172 height 20
click at [631, 319] on body "Estudiantes Disciplina Asistencia Mis cursos Archivos Soporte Centro de ayuda Ú…" at bounding box center [450, 298] width 901 height 596
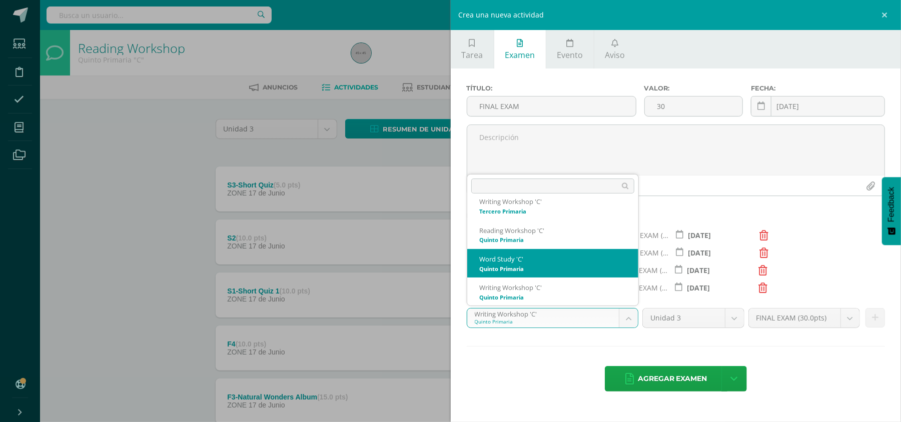
select select "30219"
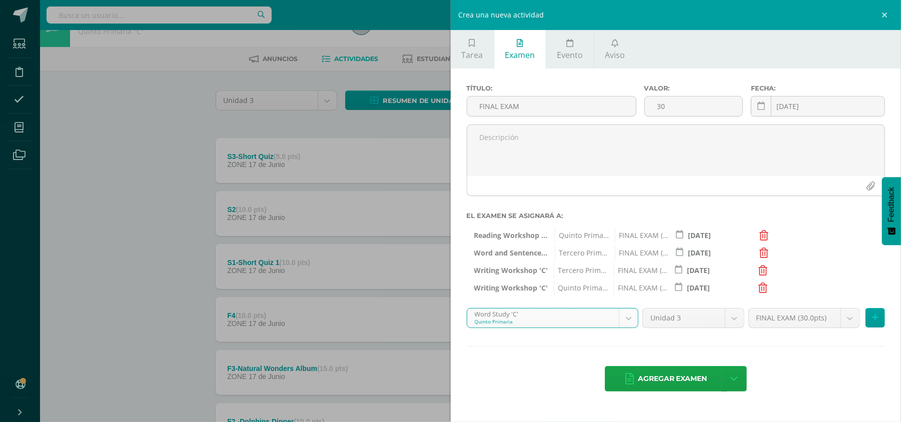
scroll to position [49, 0]
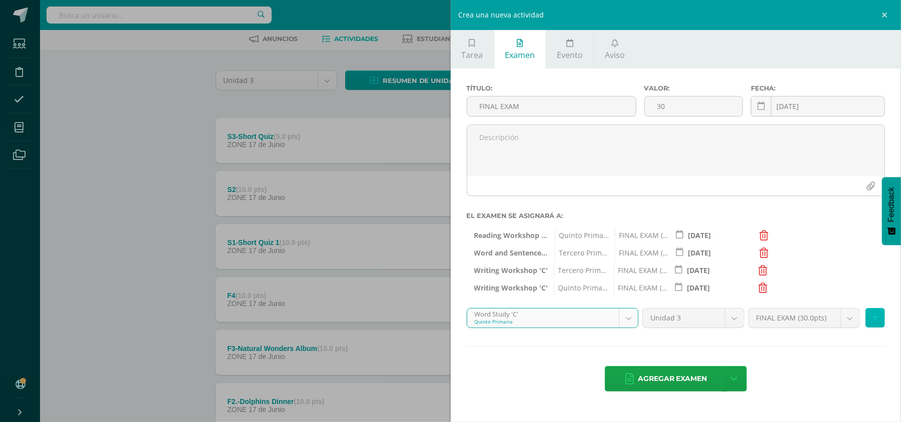
click at [883, 320] on button at bounding box center [876, 318] width 20 height 20
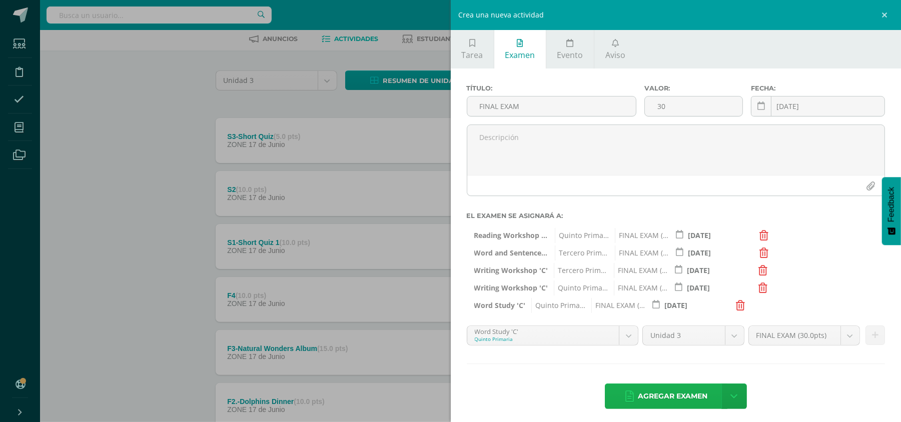
click at [641, 399] on span "Agregar examen" at bounding box center [673, 396] width 70 height 25
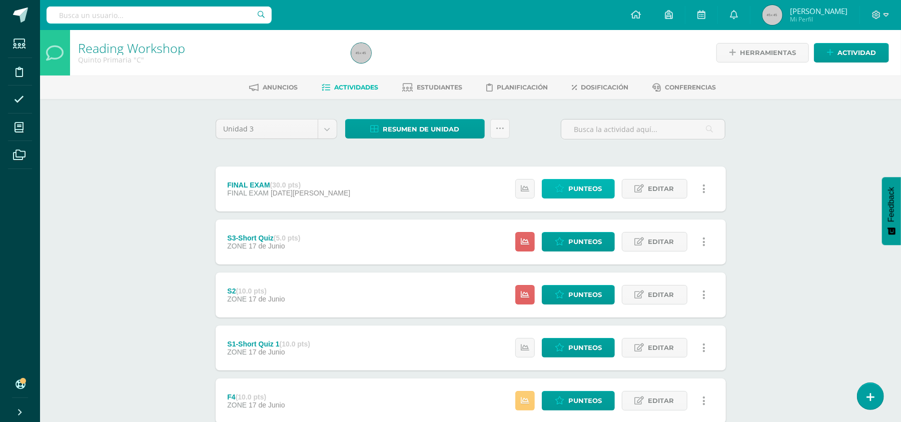
click at [583, 195] on span "Punteos" at bounding box center [585, 189] width 34 height 19
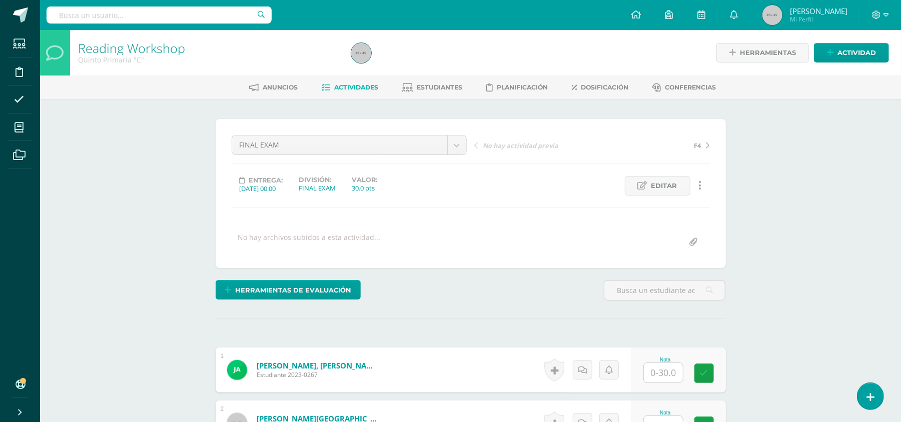
click at [583, 195] on div "Entrega: 2025/08/14 00:00 División: FINAL EXAM Valor: 30.0 pts Editar Ocultar H…" at bounding box center [471, 186] width 486 height 20
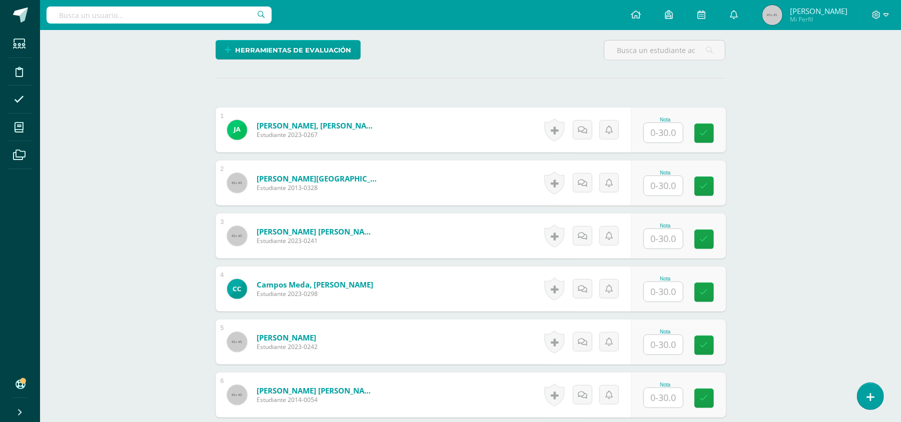
scroll to position [257, 0]
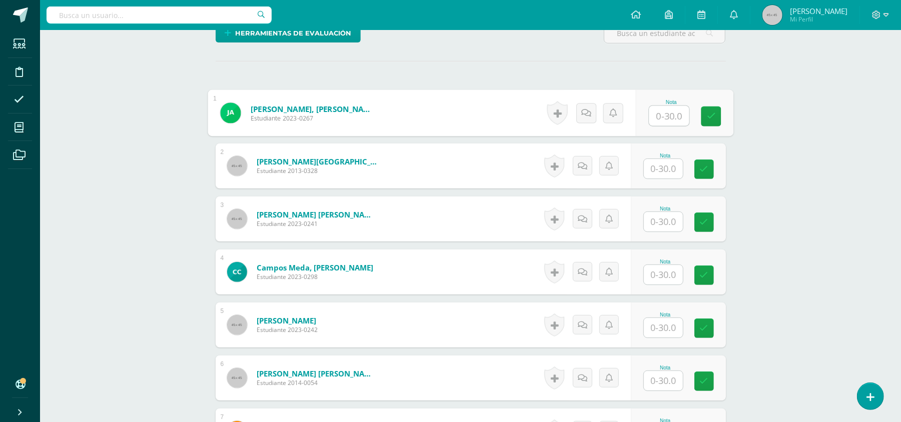
click at [666, 113] on input "text" at bounding box center [669, 116] width 40 height 20
type input "18"
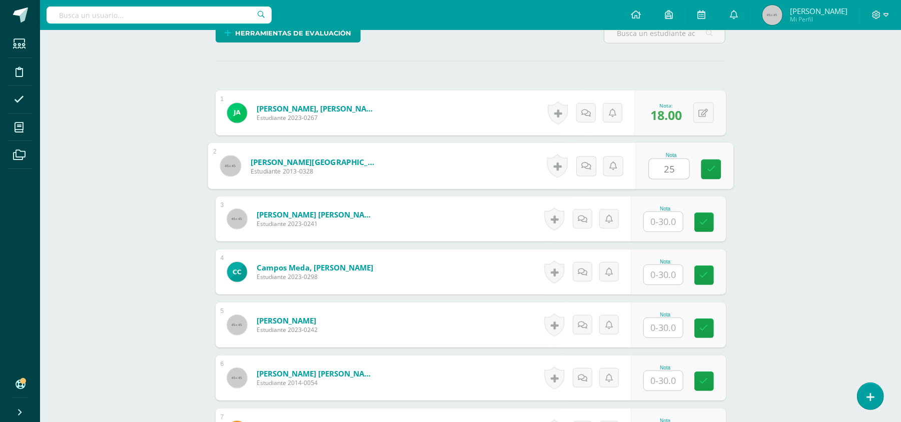
type input "25"
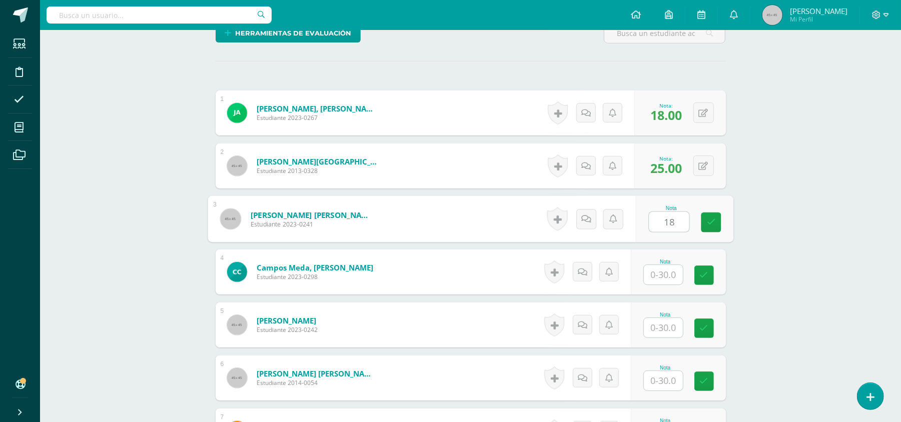
type input "18"
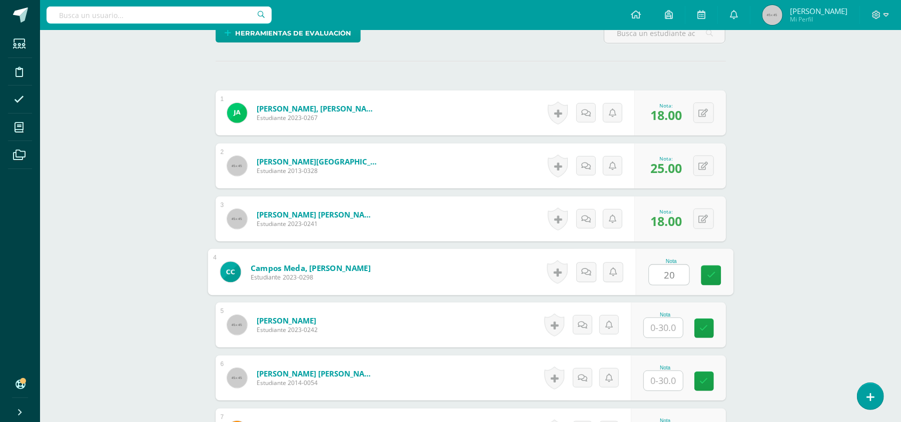
type input "20"
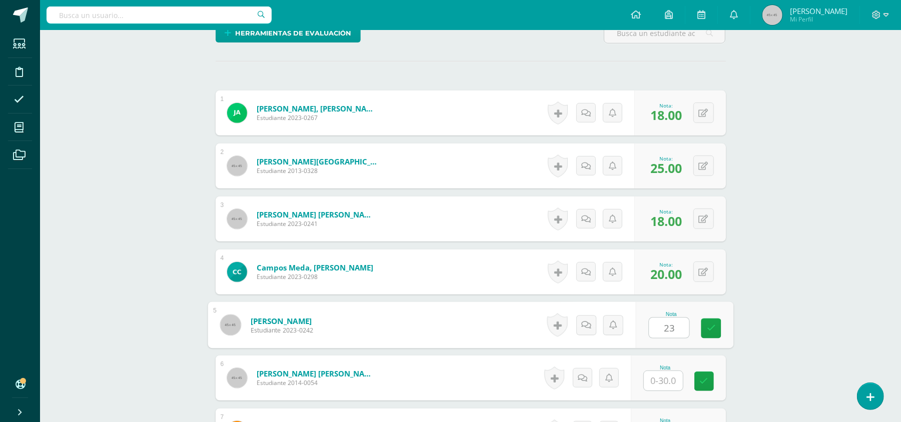
type input "23"
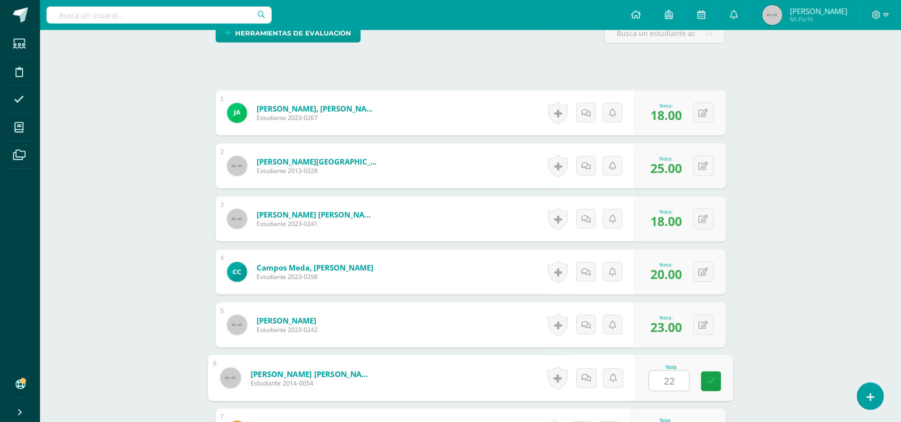
type input "22"
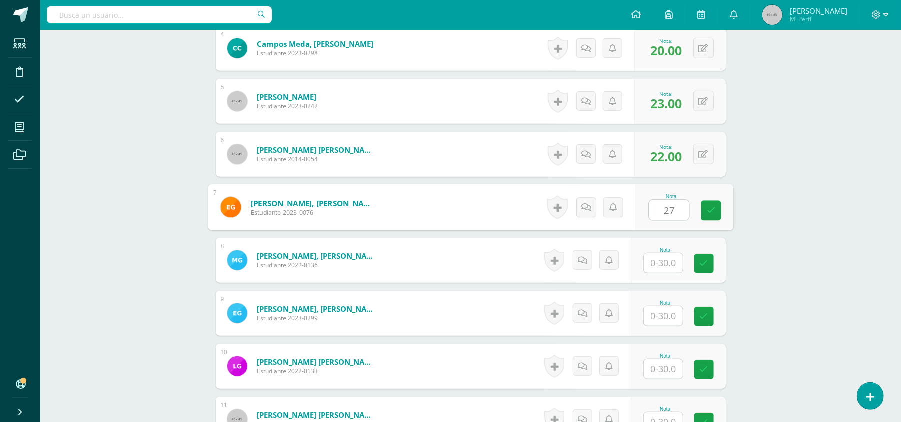
type input "27"
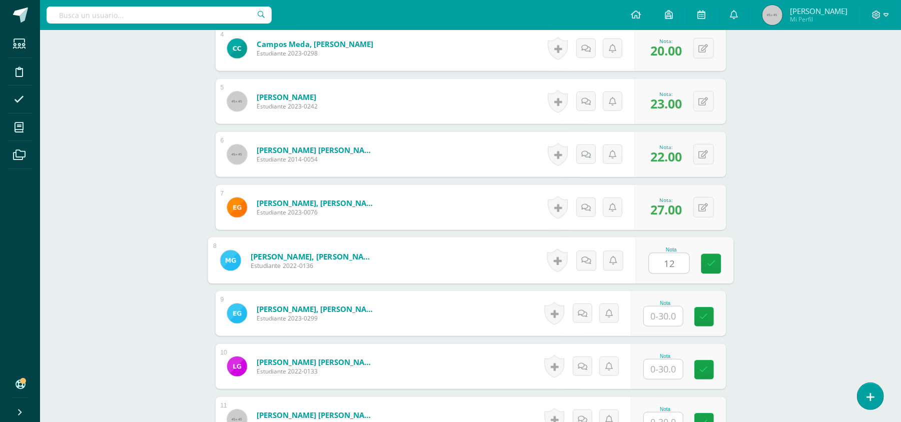
type input "12"
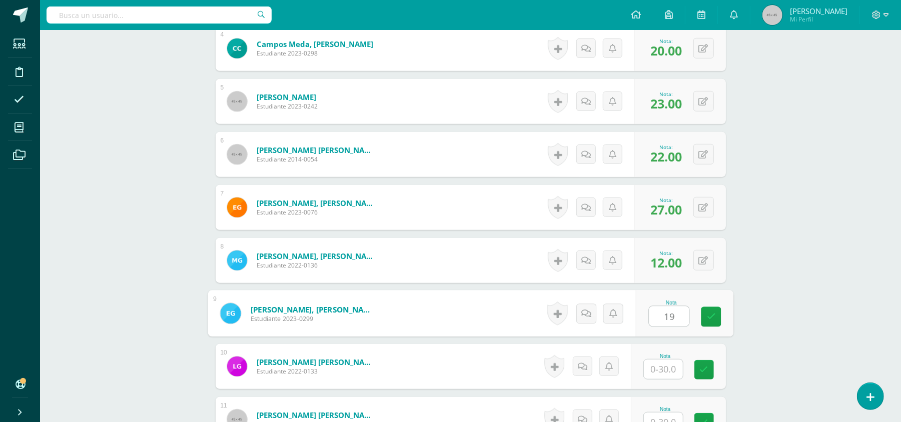
type input "19"
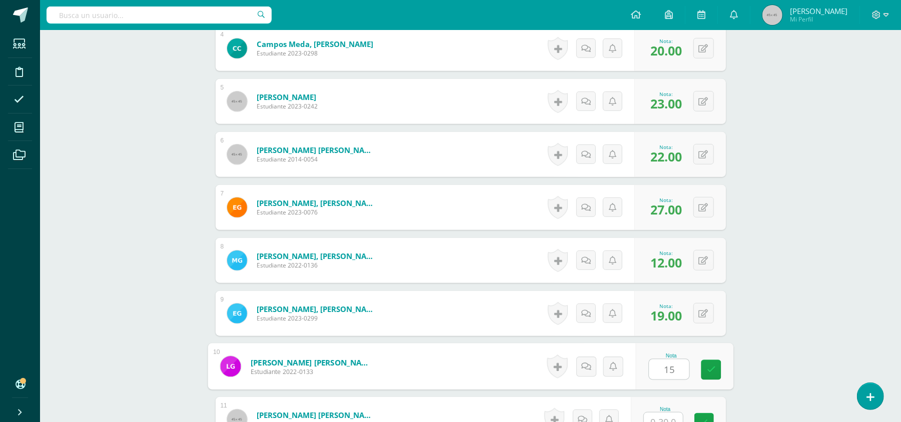
type input "15"
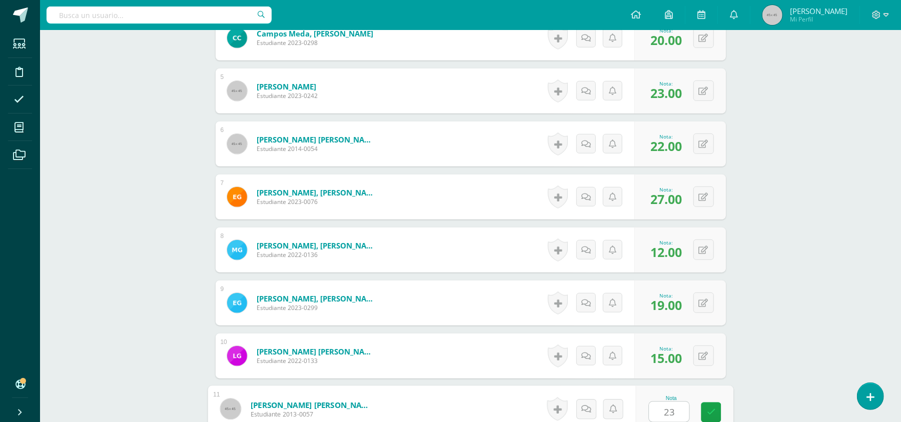
type input "23"
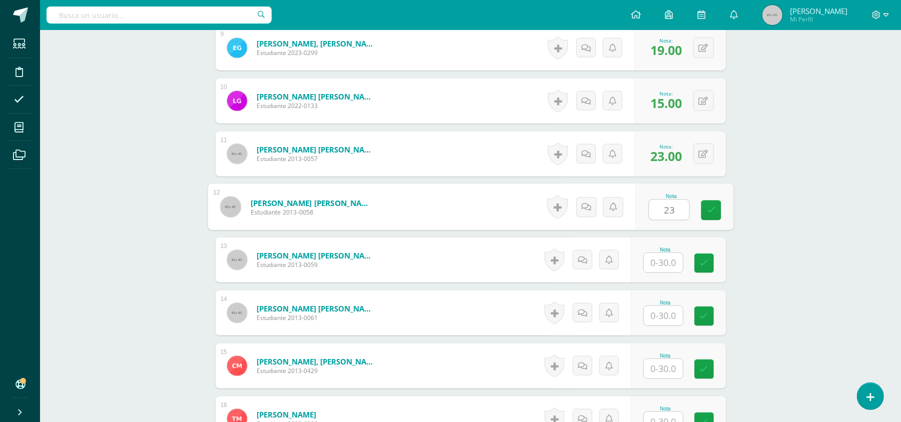
type input "23"
type input "25"
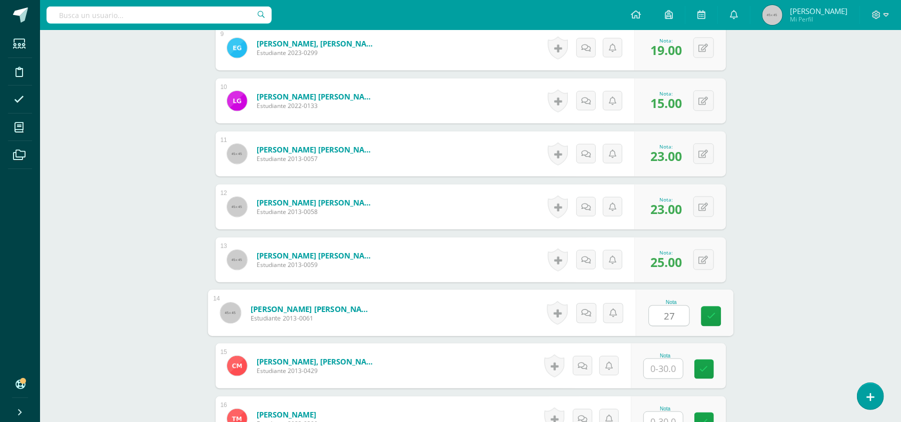
type input "27"
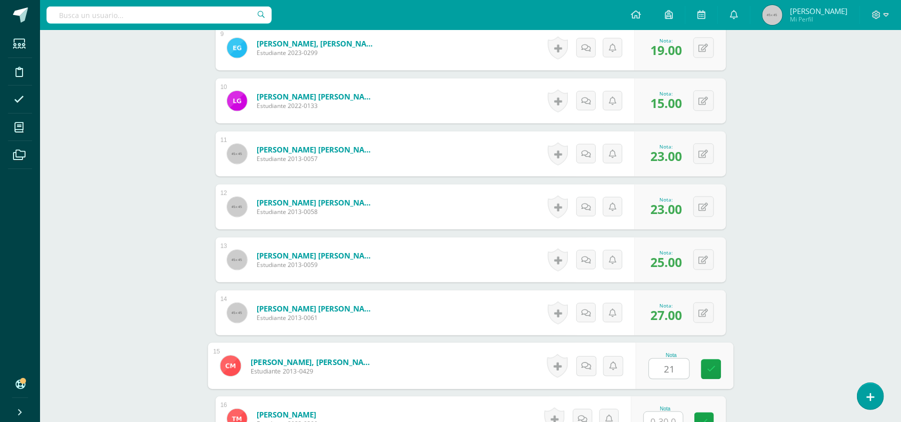
type input "21"
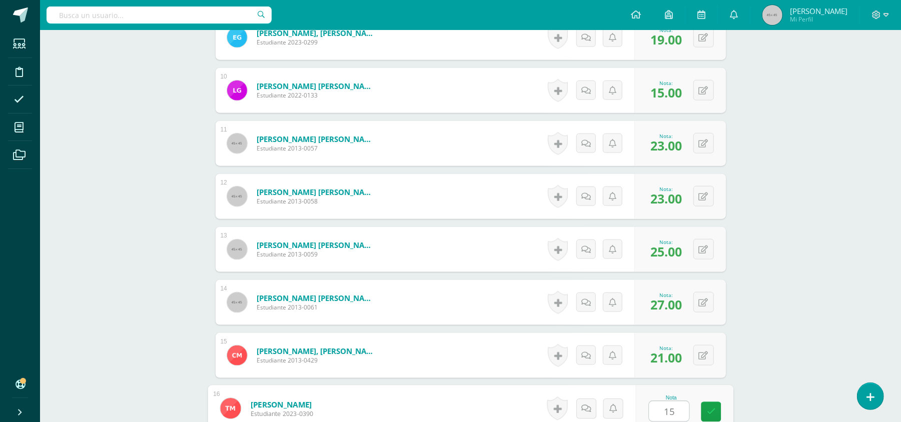
type input "15"
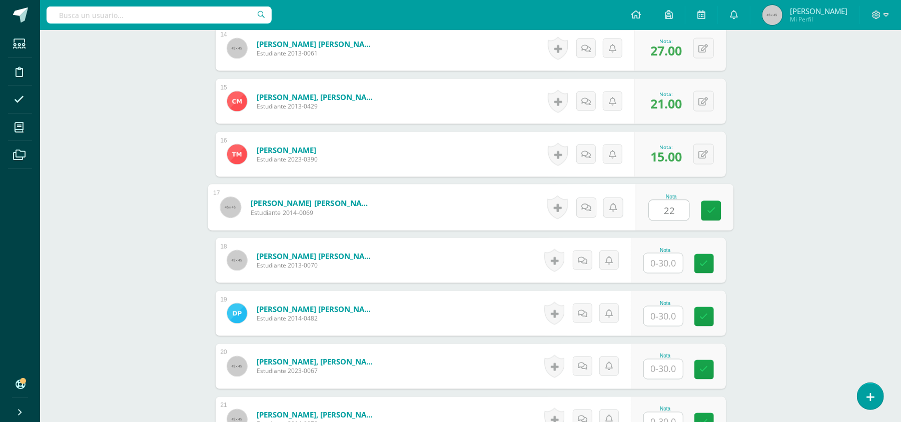
type input "22"
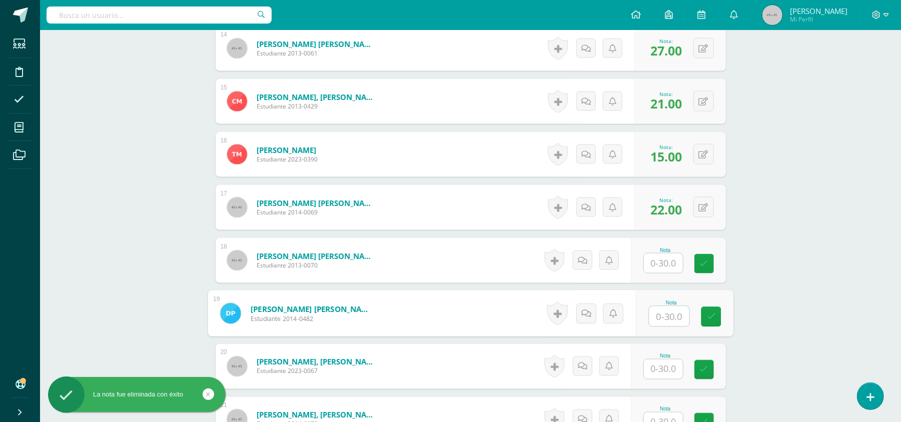
click at [663, 313] on input "text" at bounding box center [669, 317] width 40 height 20
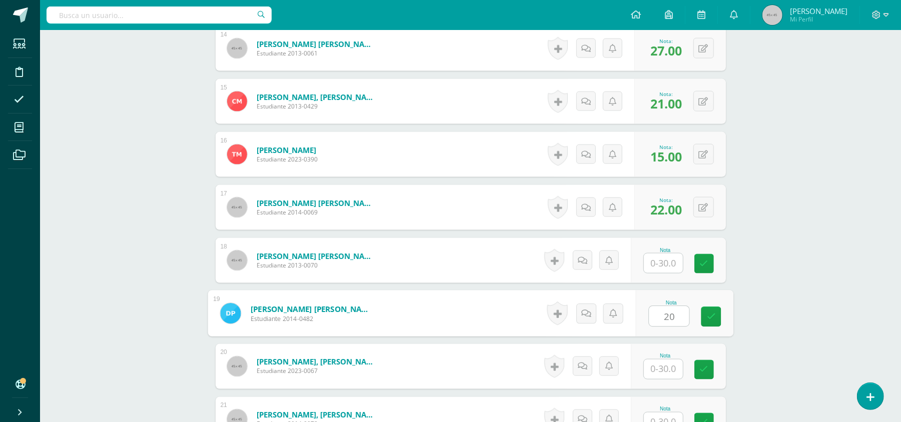
type input "20"
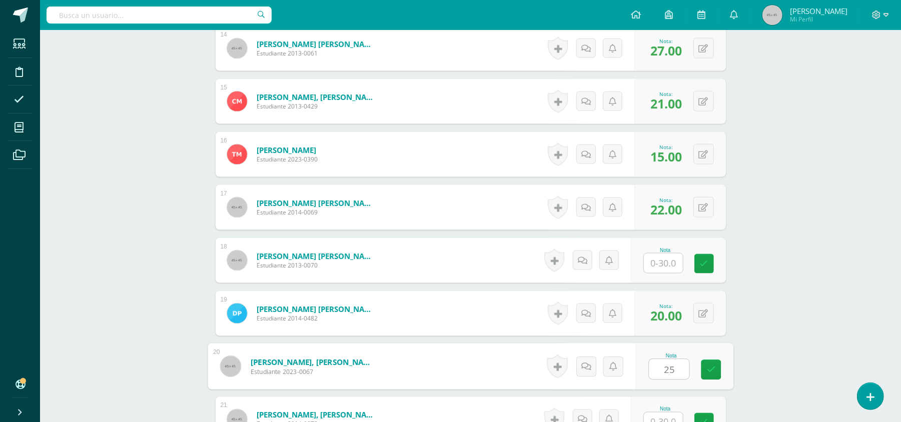
type input "25"
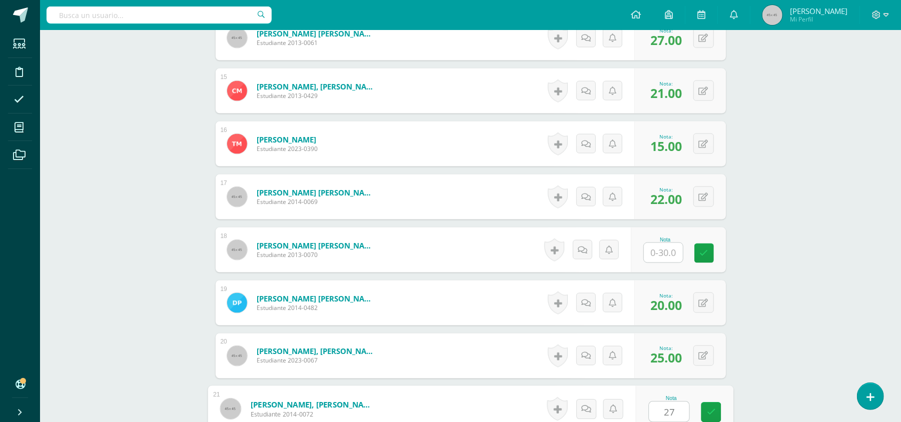
type input "27"
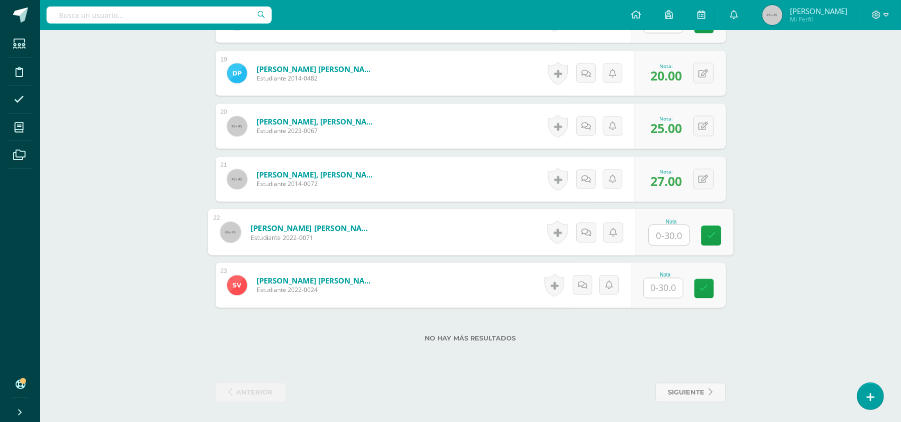
type input "3"
type input "26"
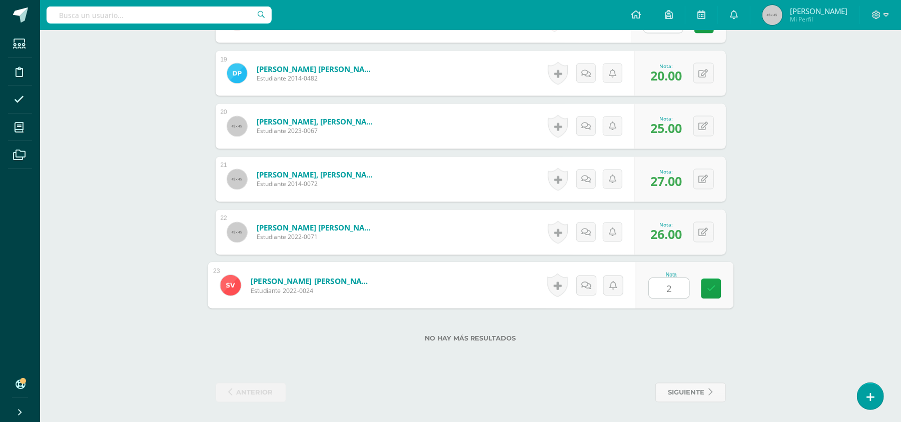
type input "22"
click at [704, 394] on link "siguiente" at bounding box center [690, 393] width 71 height 20
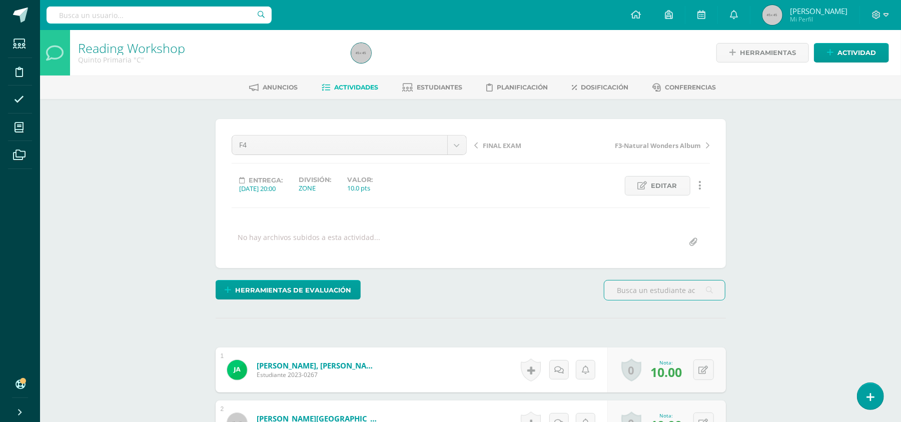
click at [352, 80] on link "Actividades" at bounding box center [350, 88] width 57 height 16
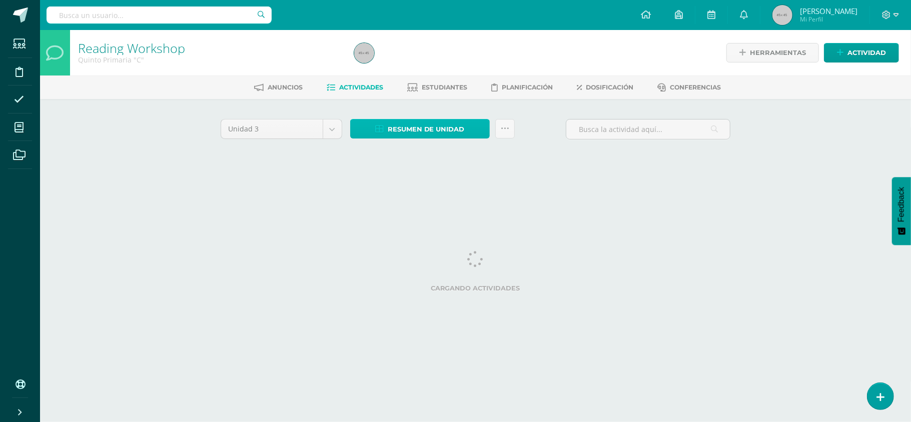
click at [405, 138] on span "Resumen de unidad" at bounding box center [426, 129] width 77 height 19
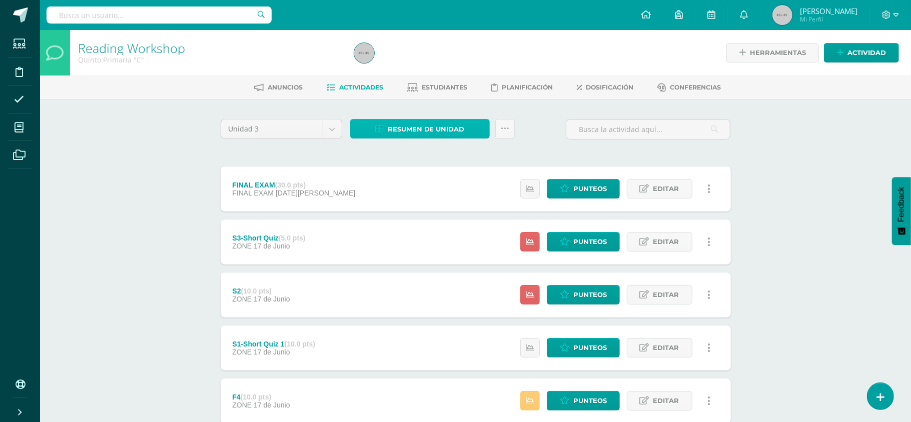
click at [409, 125] on span "Resumen de unidad" at bounding box center [426, 129] width 77 height 19
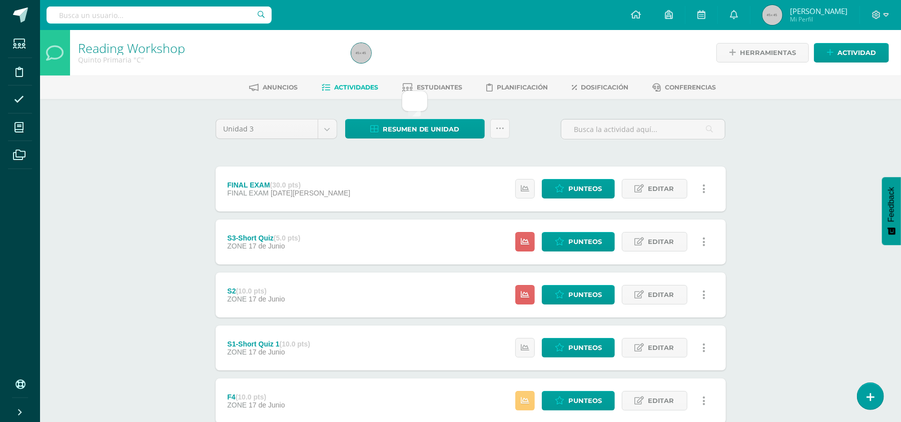
click at [428, 41] on div at bounding box center [485, 53] width 277 height 46
click at [419, 133] on span "Resumen de unidad" at bounding box center [421, 129] width 77 height 19
click at [439, 52] on div at bounding box center [485, 53] width 277 height 46
click at [425, 135] on span "Resumen de unidad" at bounding box center [421, 129] width 77 height 19
click at [441, 57] on div at bounding box center [485, 53] width 277 height 46
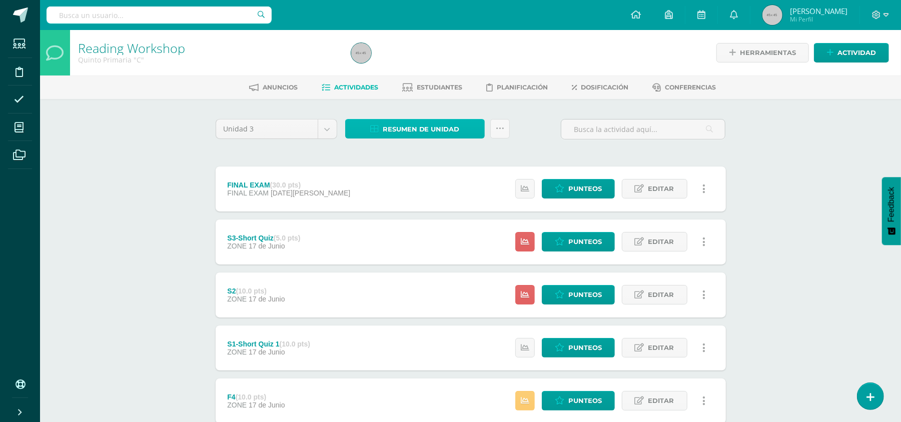
click at [425, 126] on span "Resumen de unidad" at bounding box center [421, 129] width 77 height 19
click at [435, 60] on div at bounding box center [485, 53] width 277 height 46
